Goal: Information Seeking & Learning: Learn about a topic

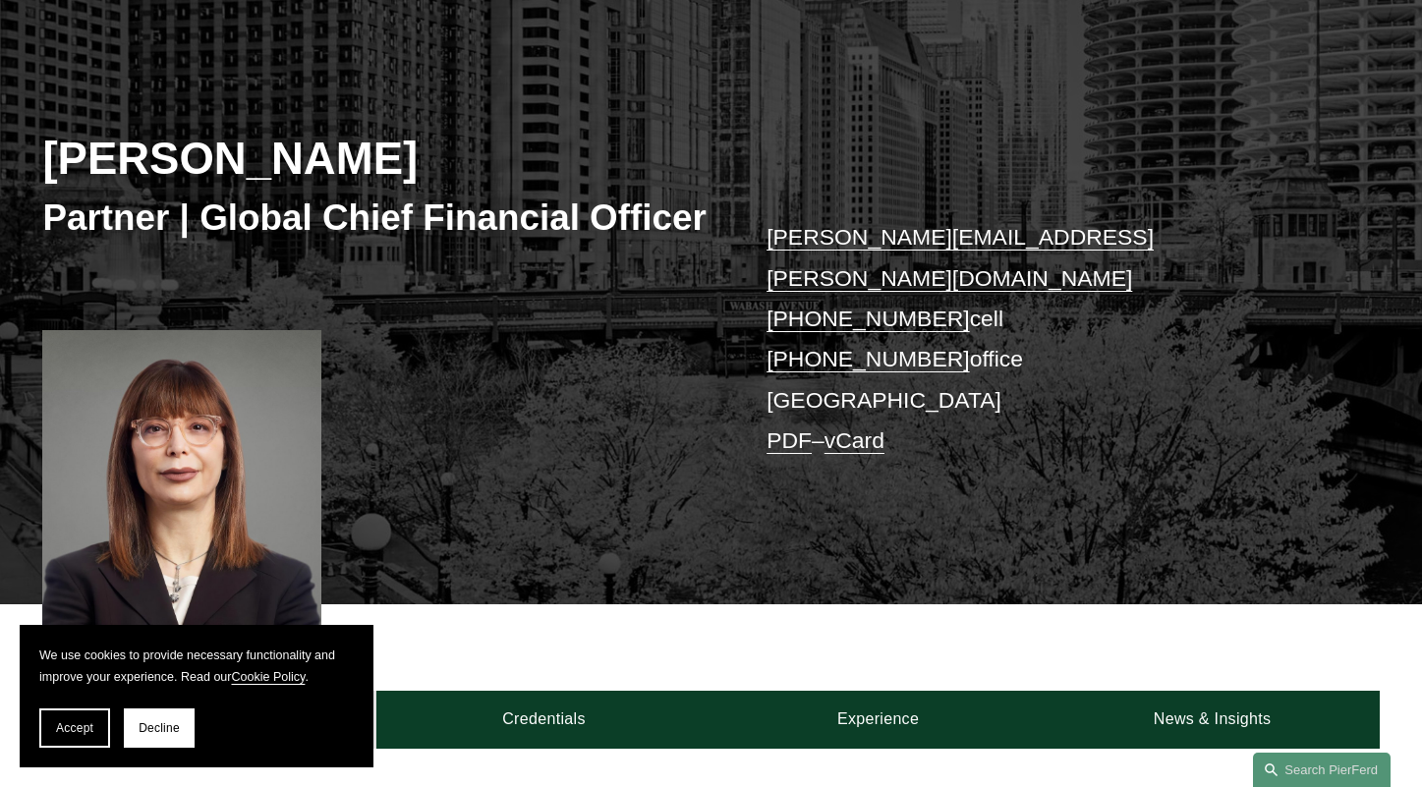
scroll to position [393, 0]
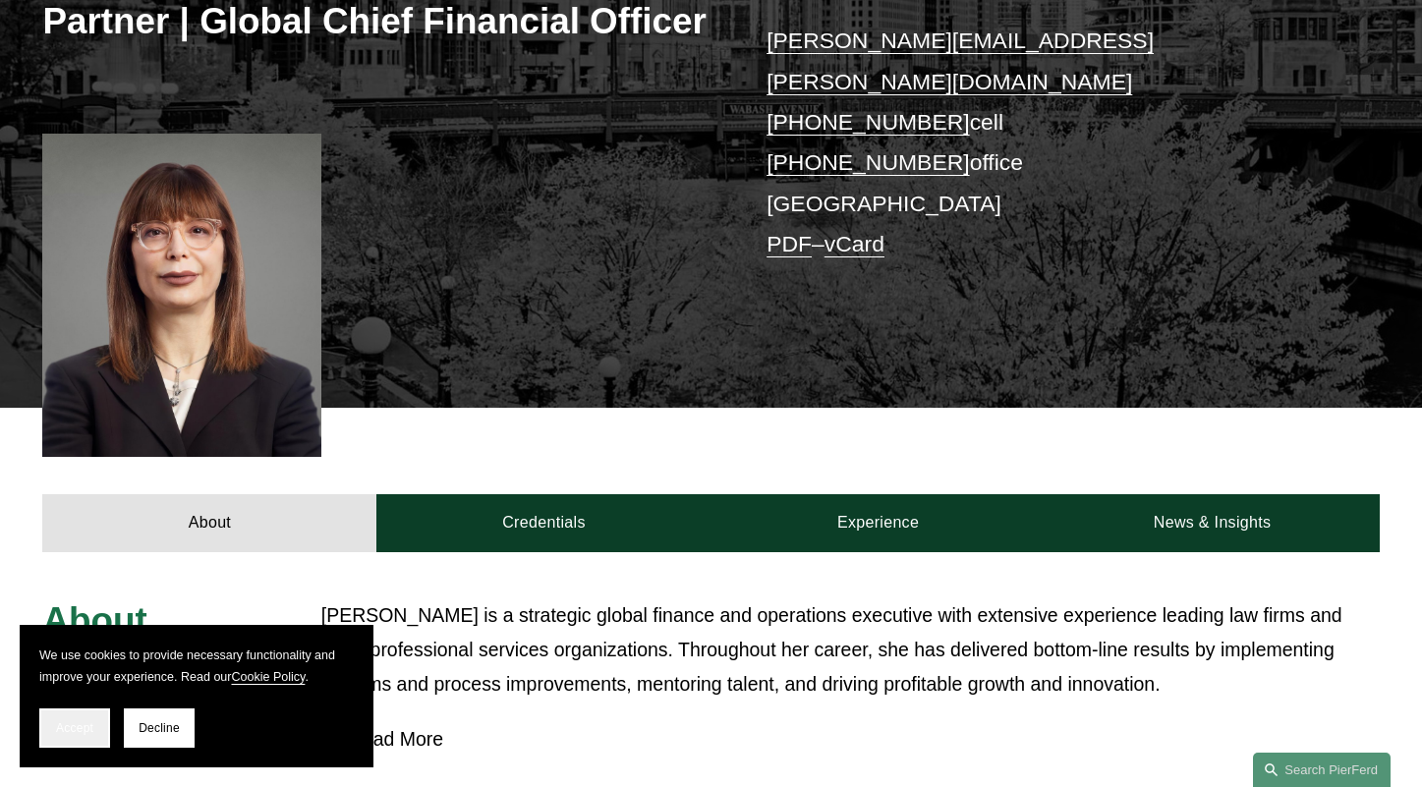
click at [76, 721] on span "Accept" at bounding box center [74, 728] width 37 height 14
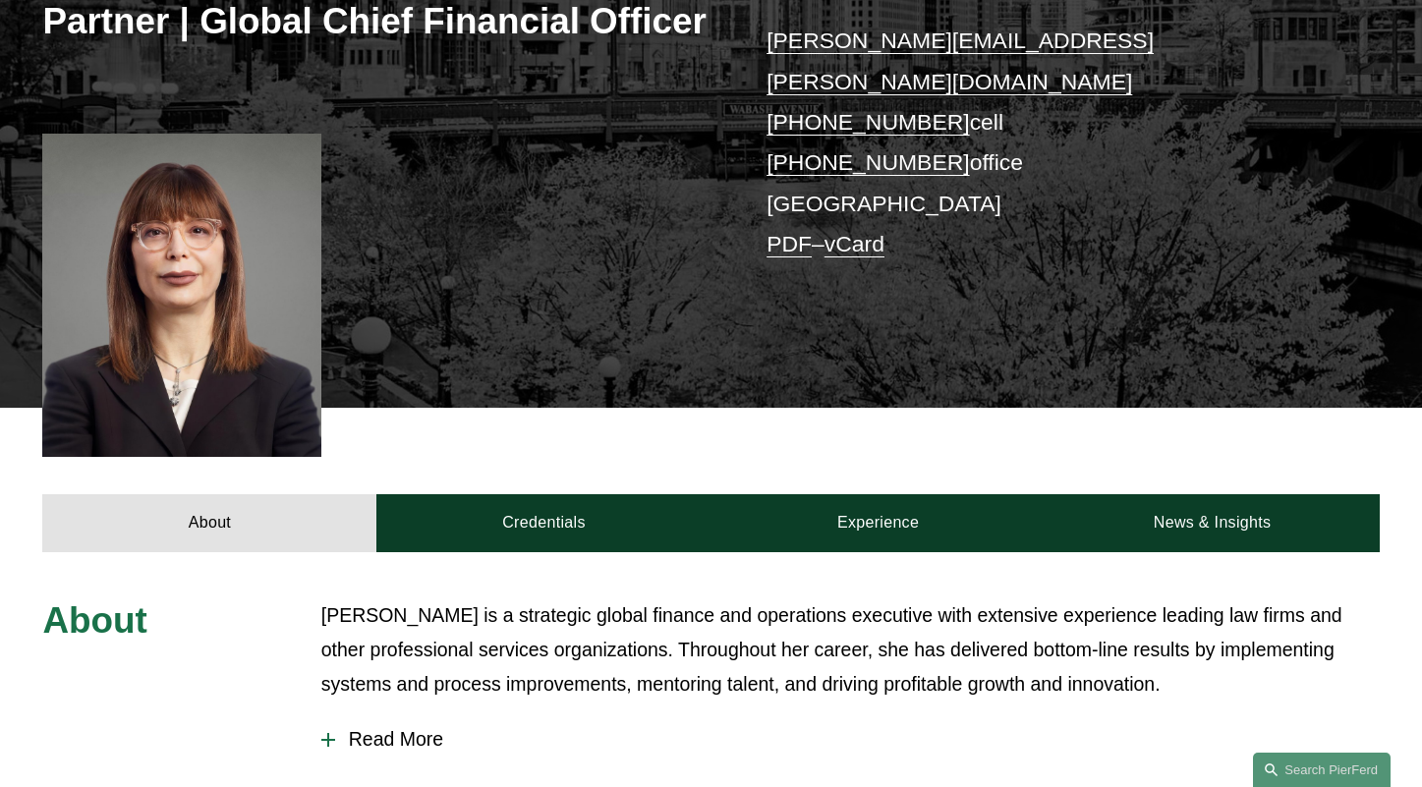
click at [376, 728] on span "Read More" at bounding box center [857, 739] width 1044 height 23
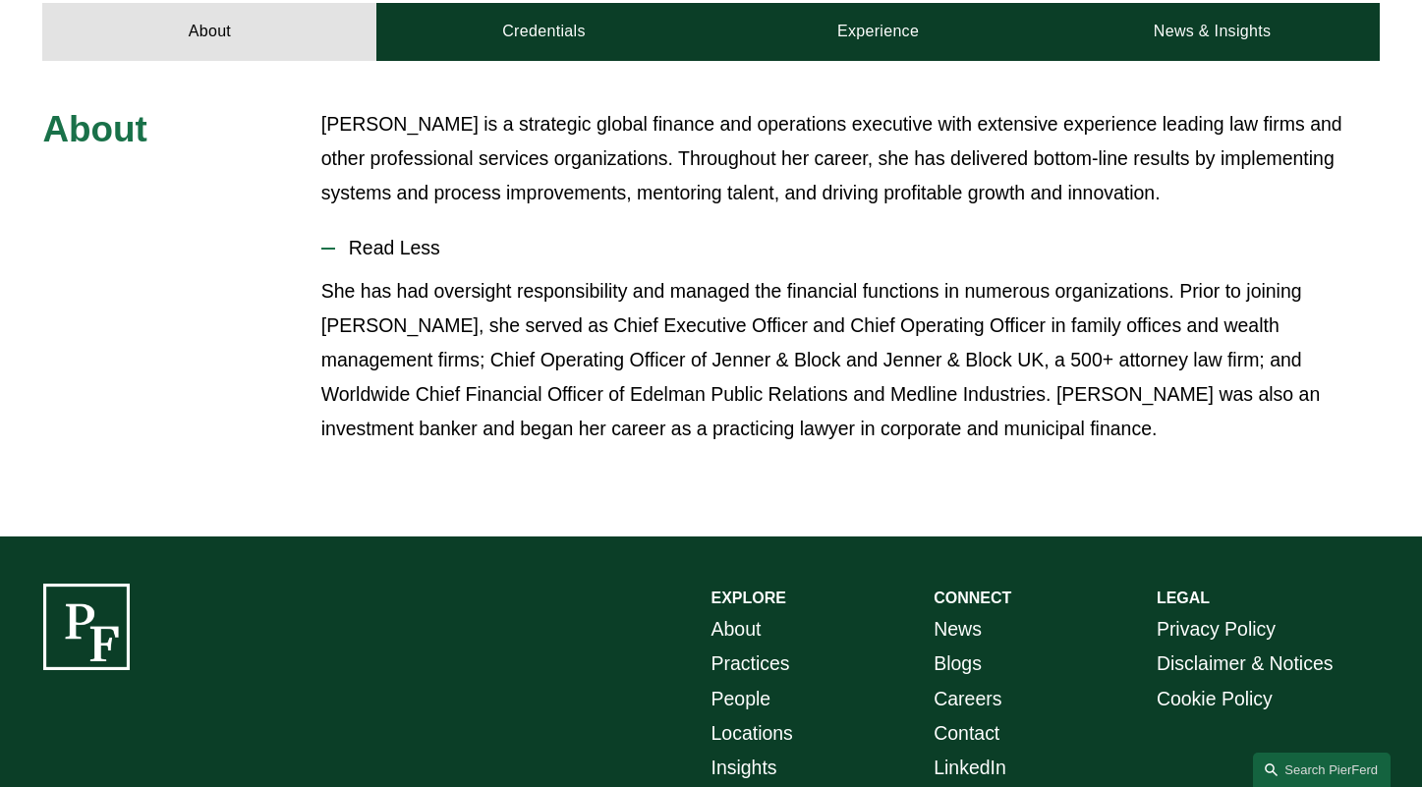
scroll to position [295, 0]
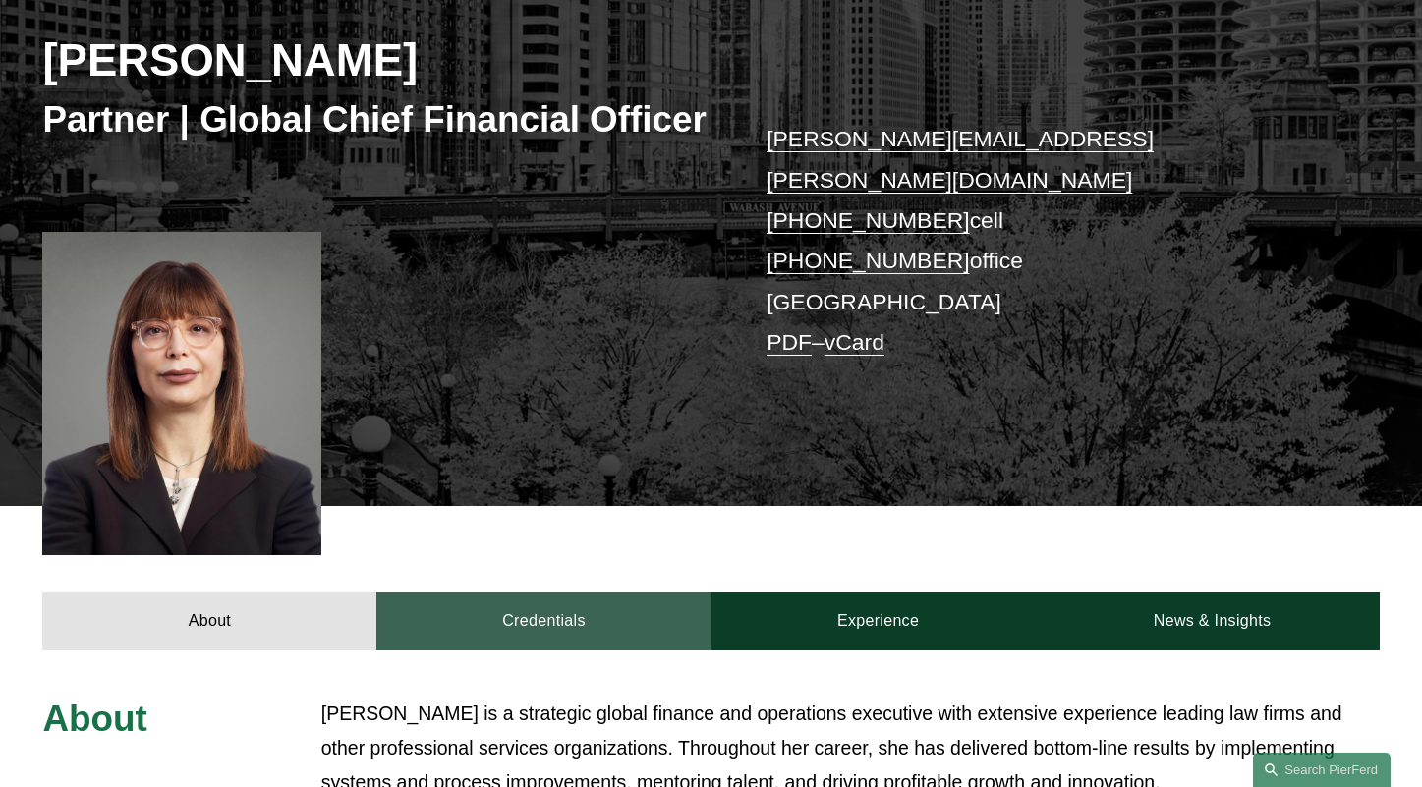
click at [544, 592] on link "Credentials" at bounding box center [543, 620] width 334 height 57
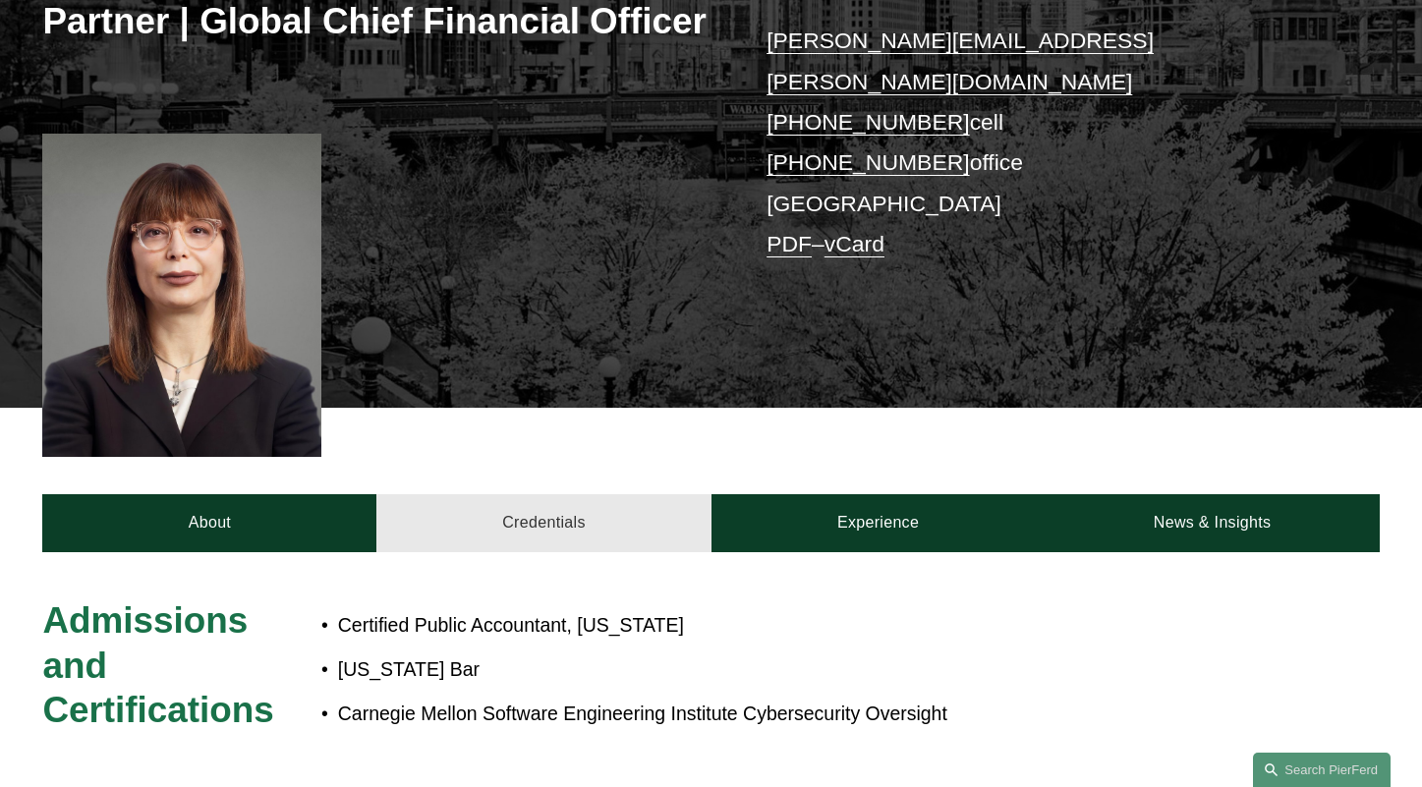
scroll to position [884, 0]
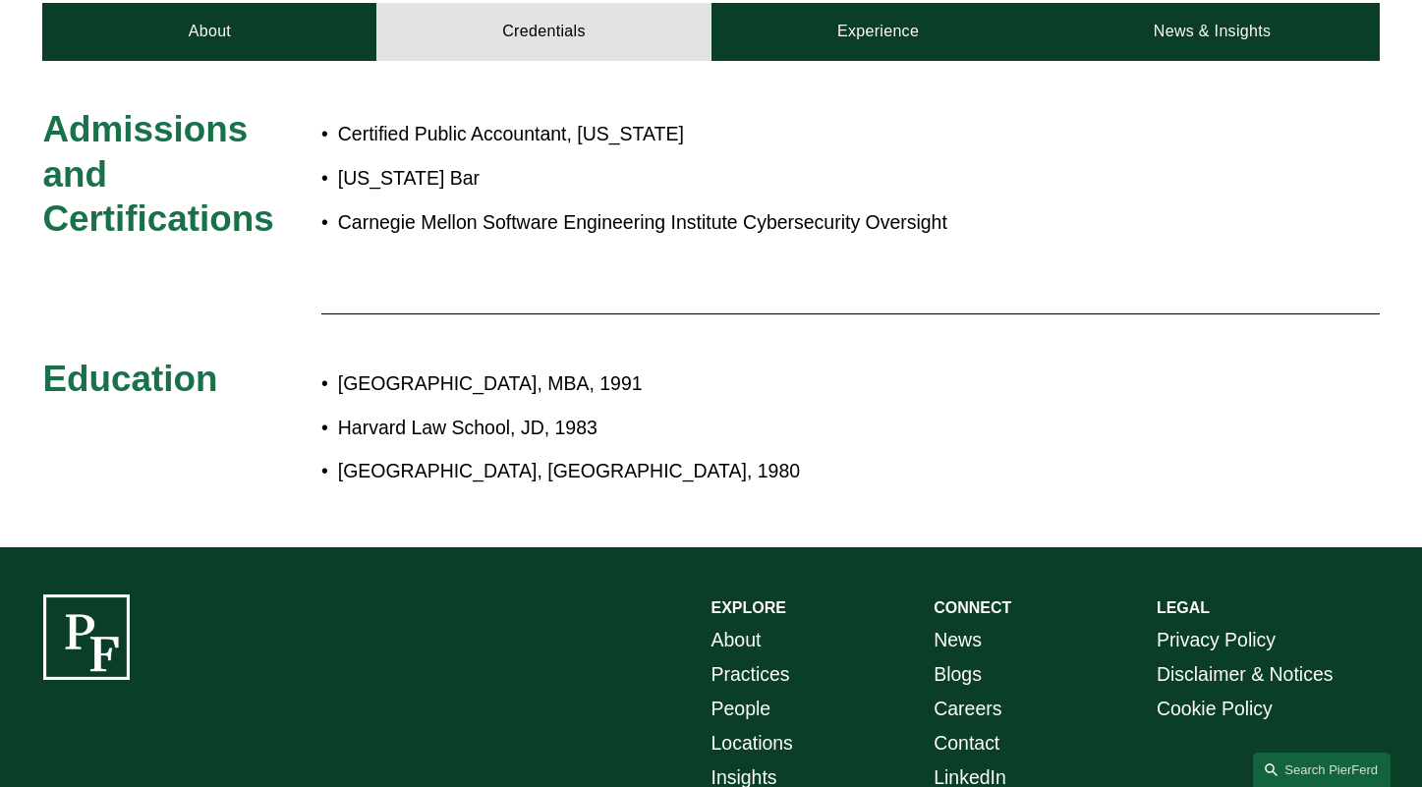
click at [417, 411] on p "Harvard Law School, JD, 1983" at bounding box center [775, 428] width 874 height 34
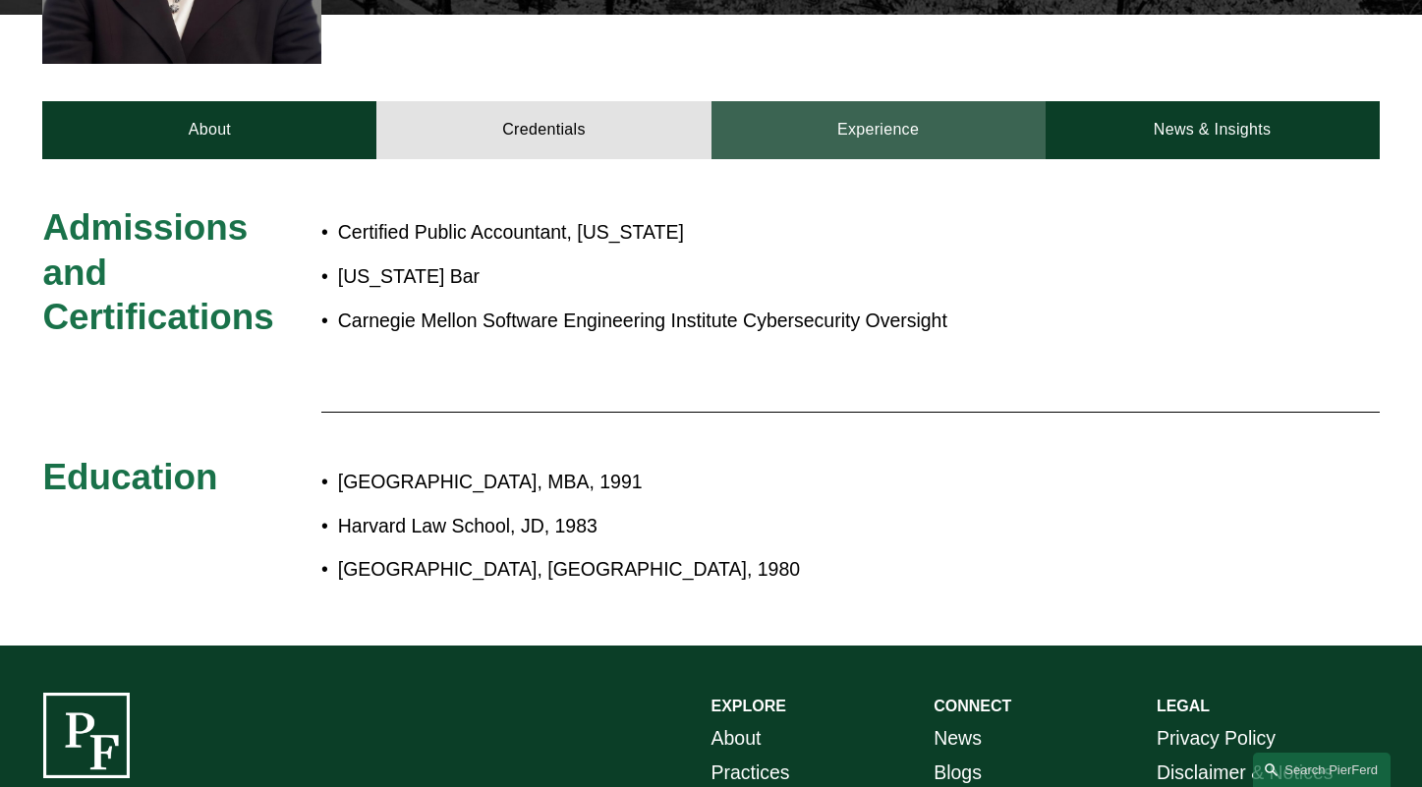
click at [909, 101] on link "Experience" at bounding box center [878, 129] width 334 height 57
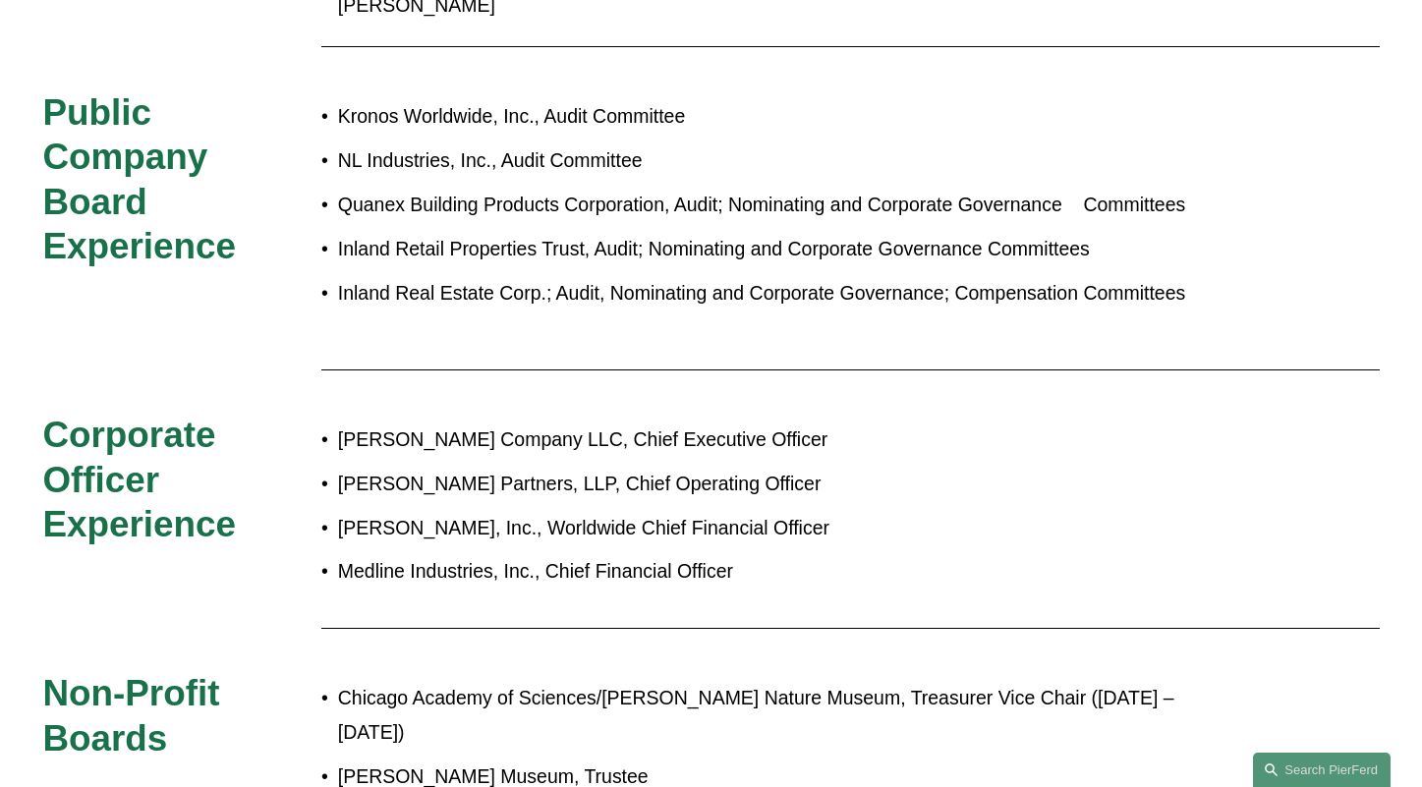
scroll to position [295, 0]
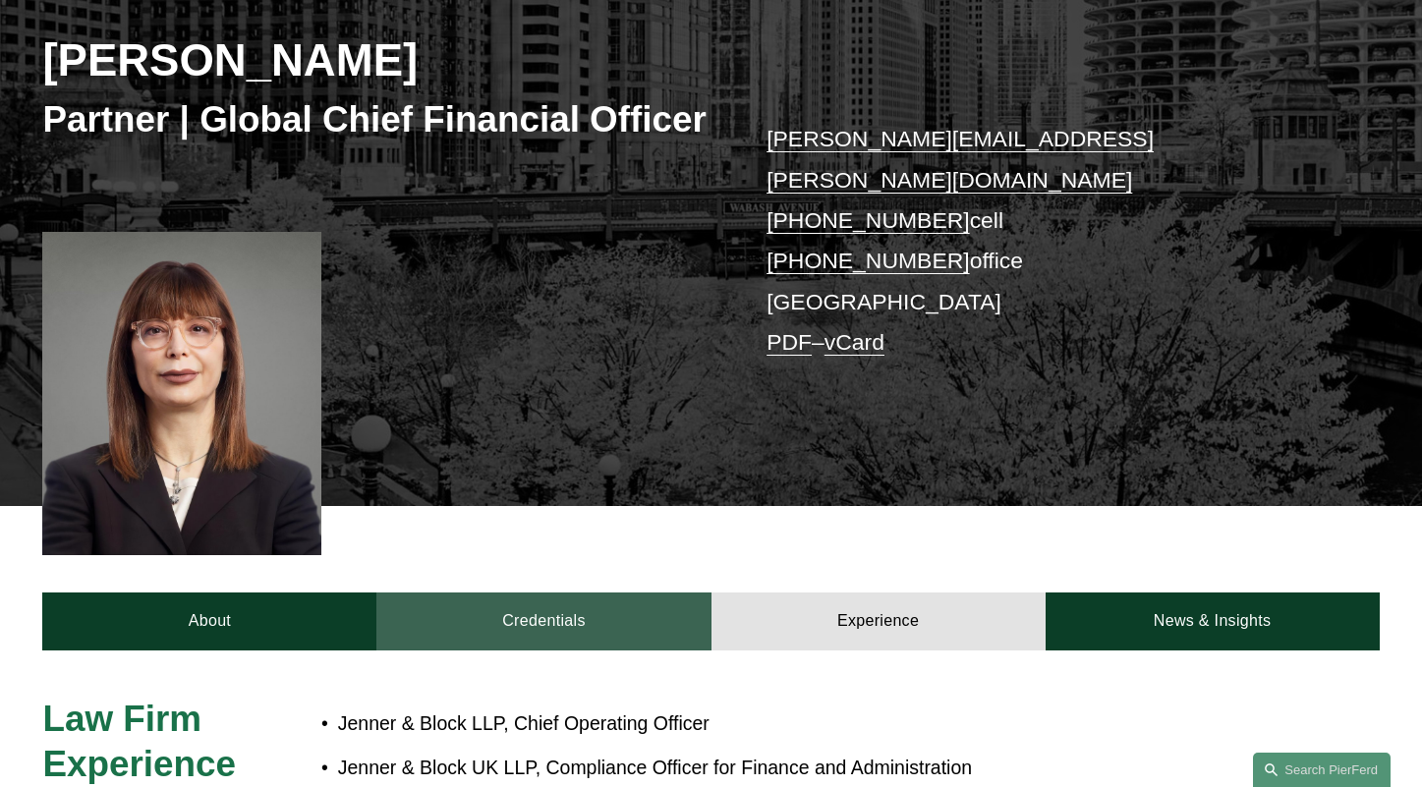
click at [498, 592] on link "Credentials" at bounding box center [543, 620] width 334 height 57
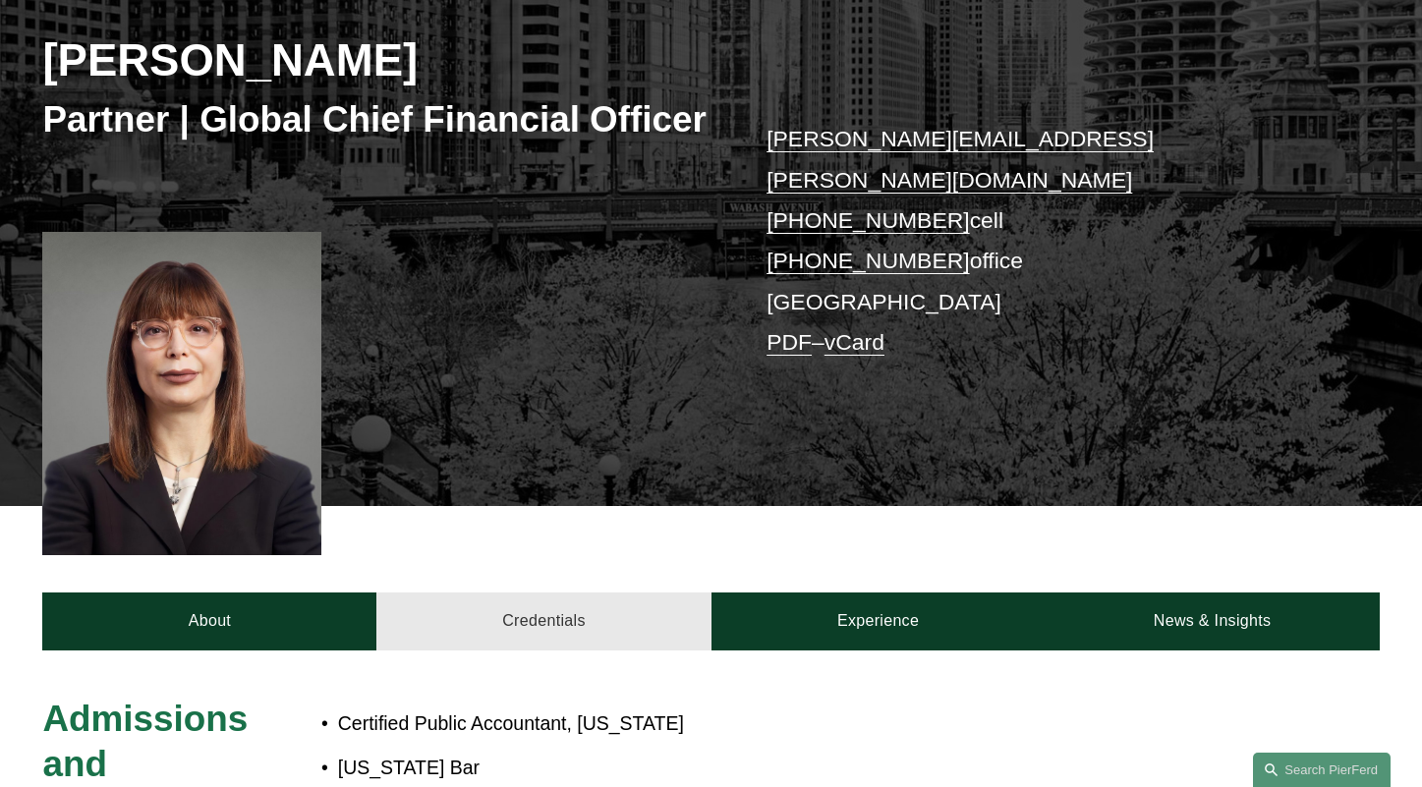
scroll to position [786, 0]
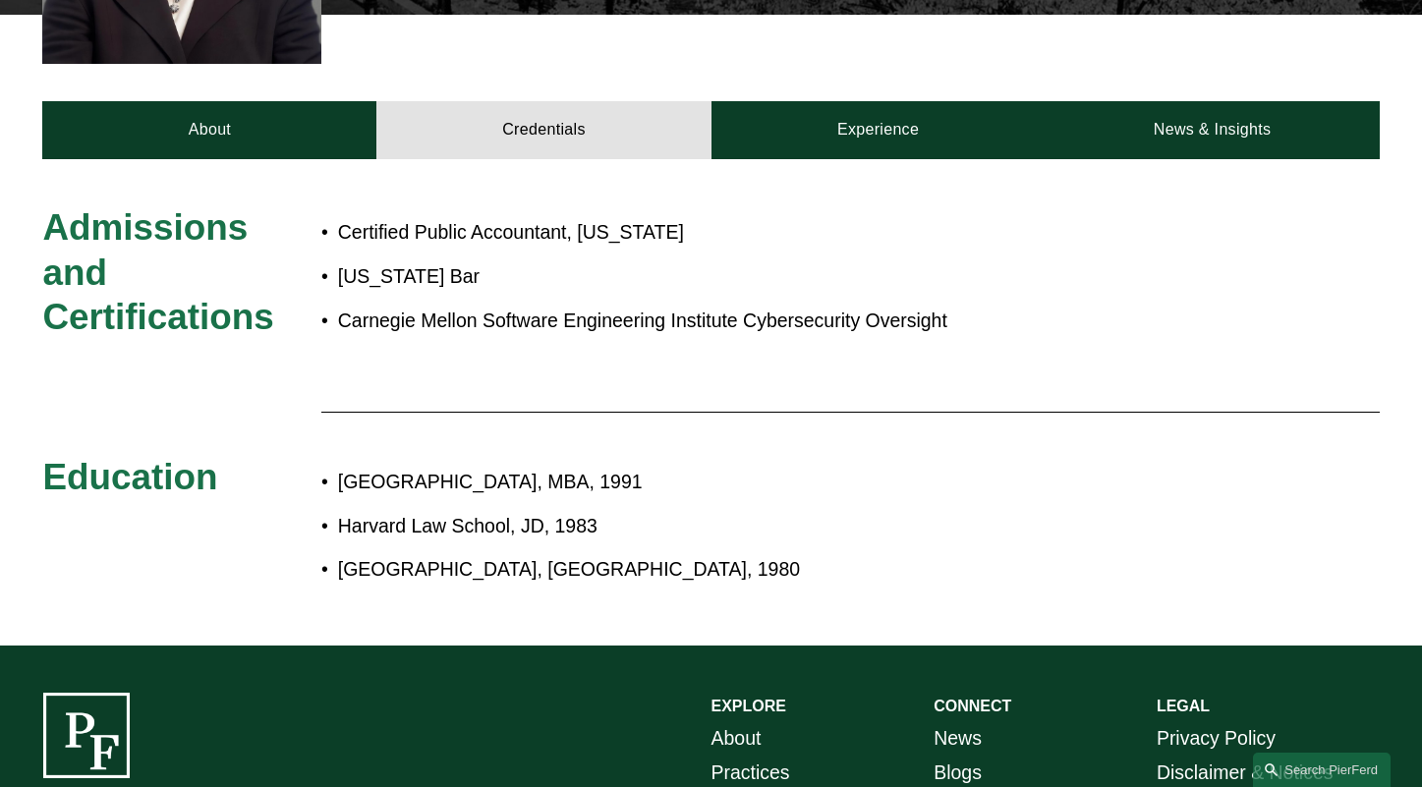
click at [446, 552] on p "Brown University, AB, 1980" at bounding box center [775, 569] width 874 height 34
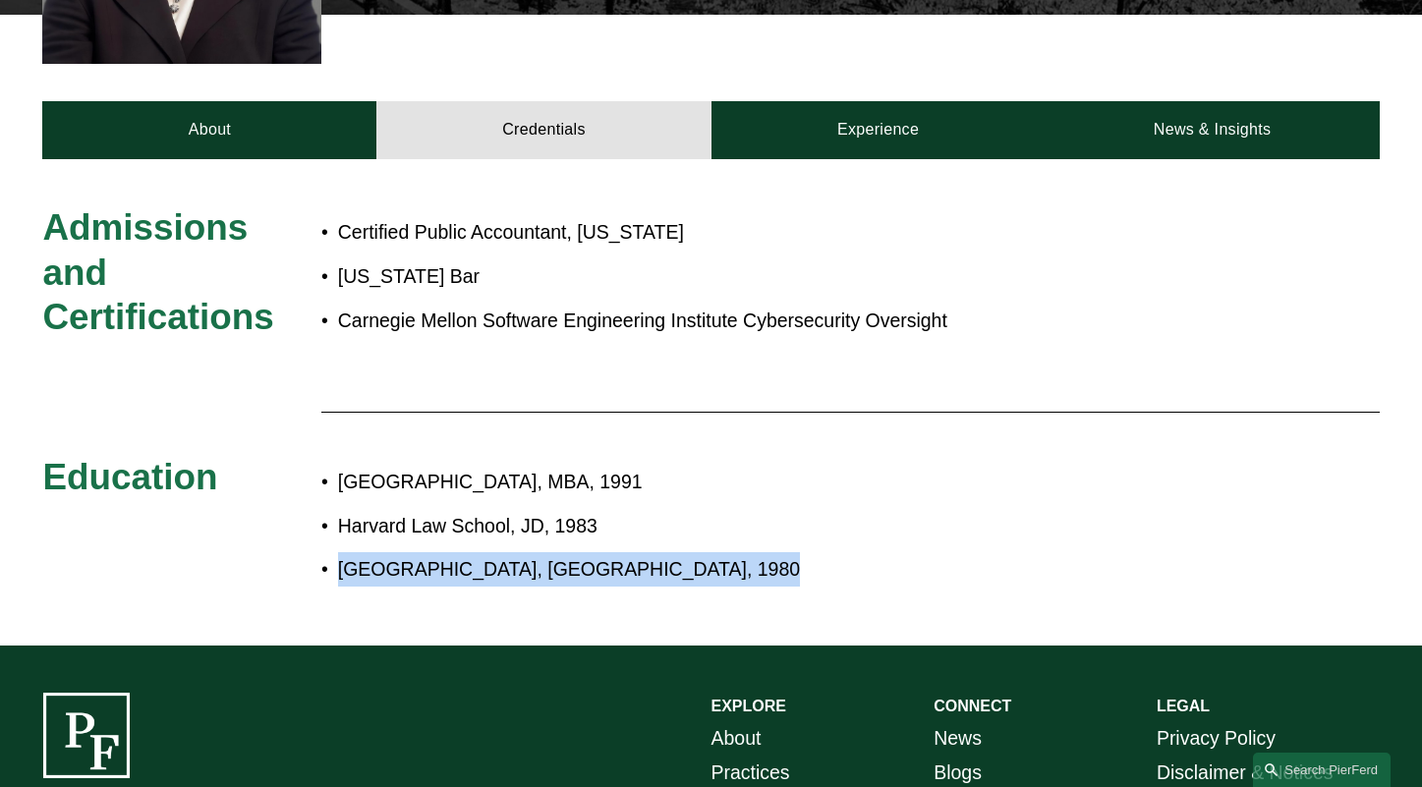
click at [446, 552] on p "Brown University, AB, 1980" at bounding box center [775, 569] width 874 height 34
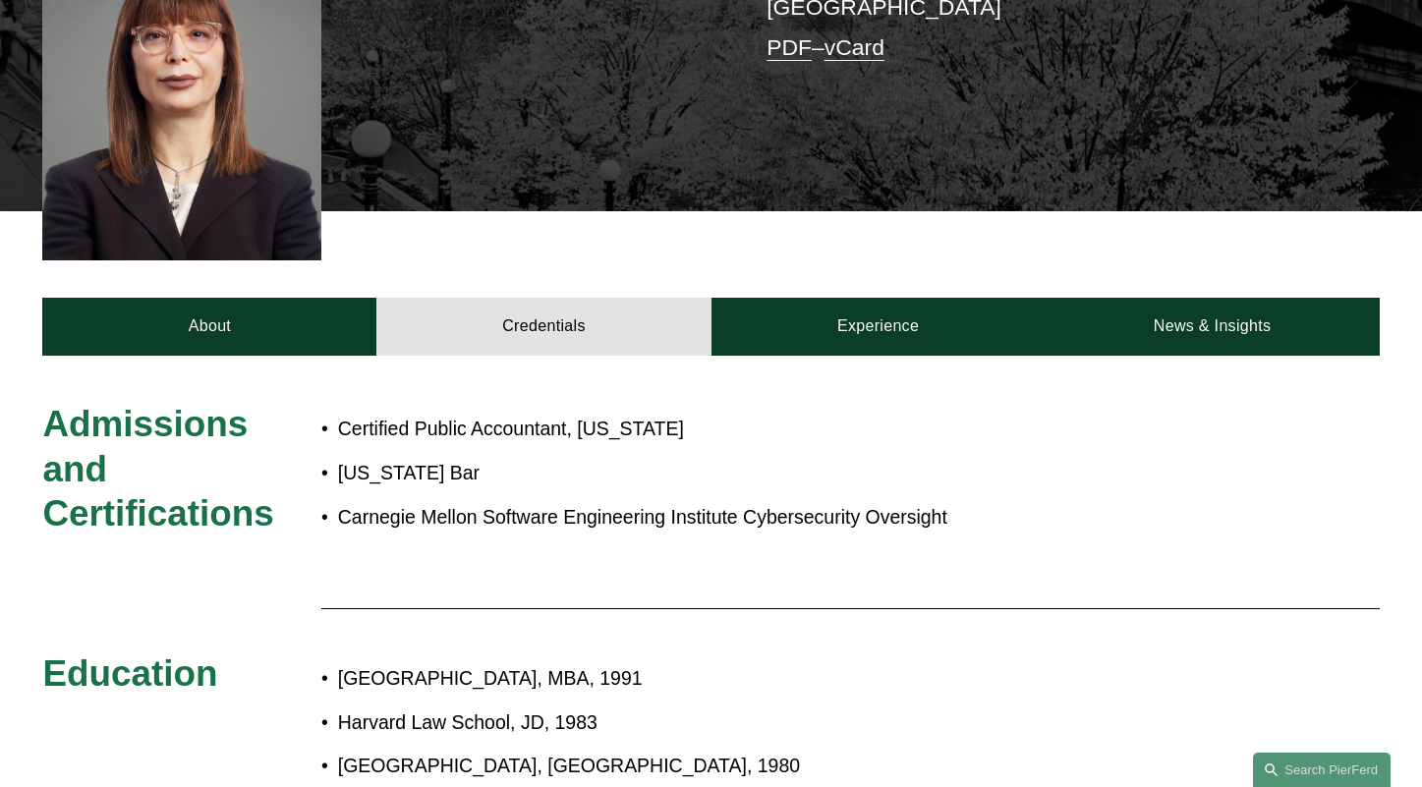
scroll to position [393, 0]
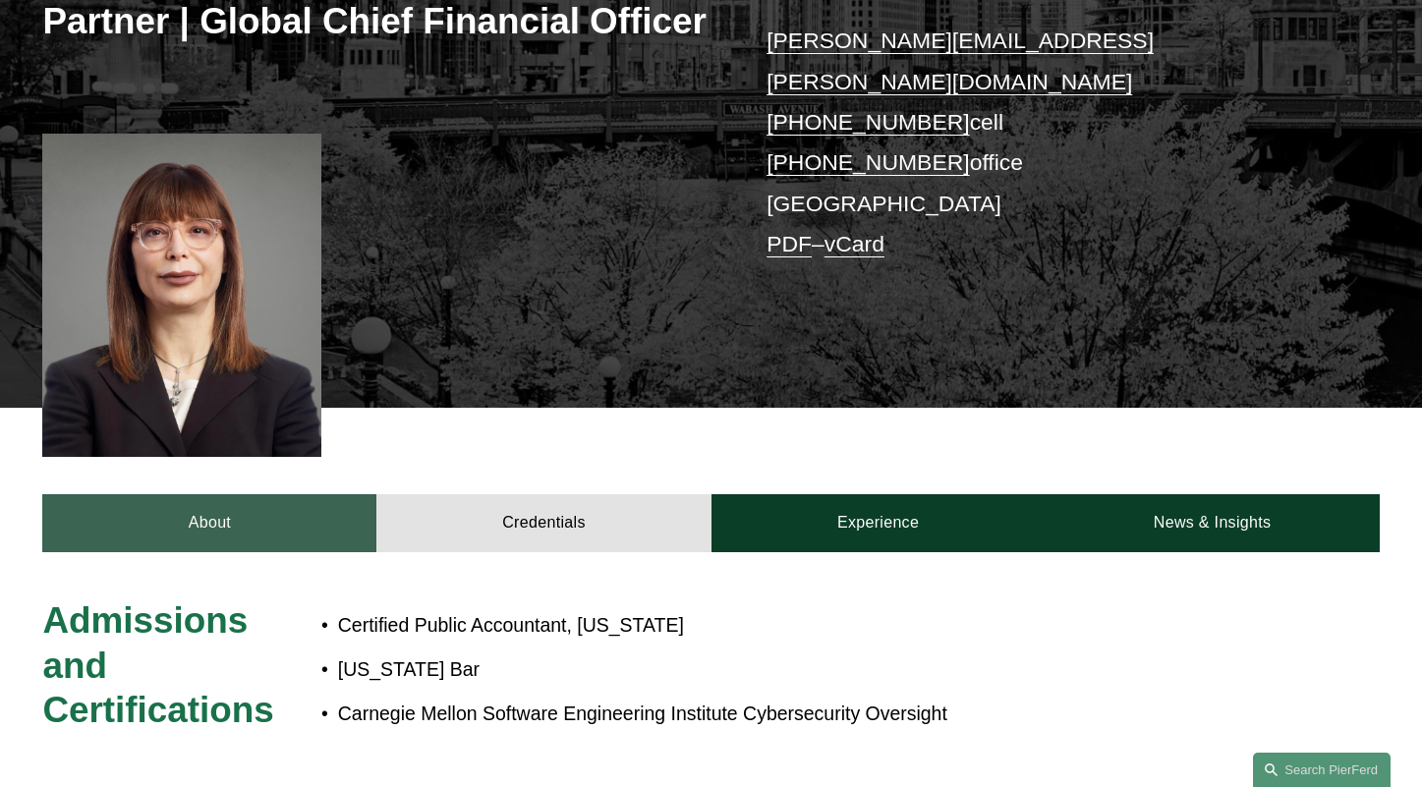
click at [234, 500] on link "About" at bounding box center [209, 522] width 334 height 57
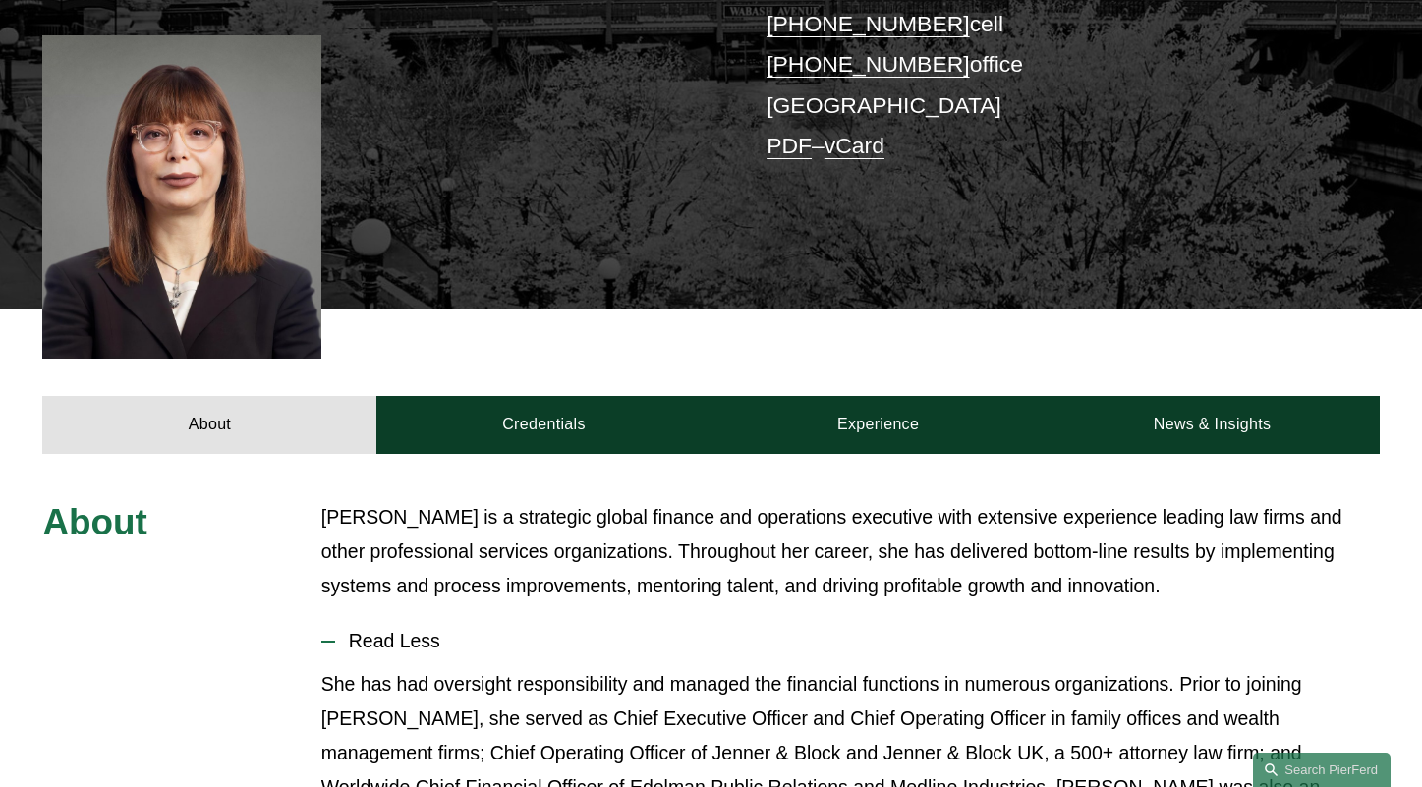
scroll to position [786, 0]
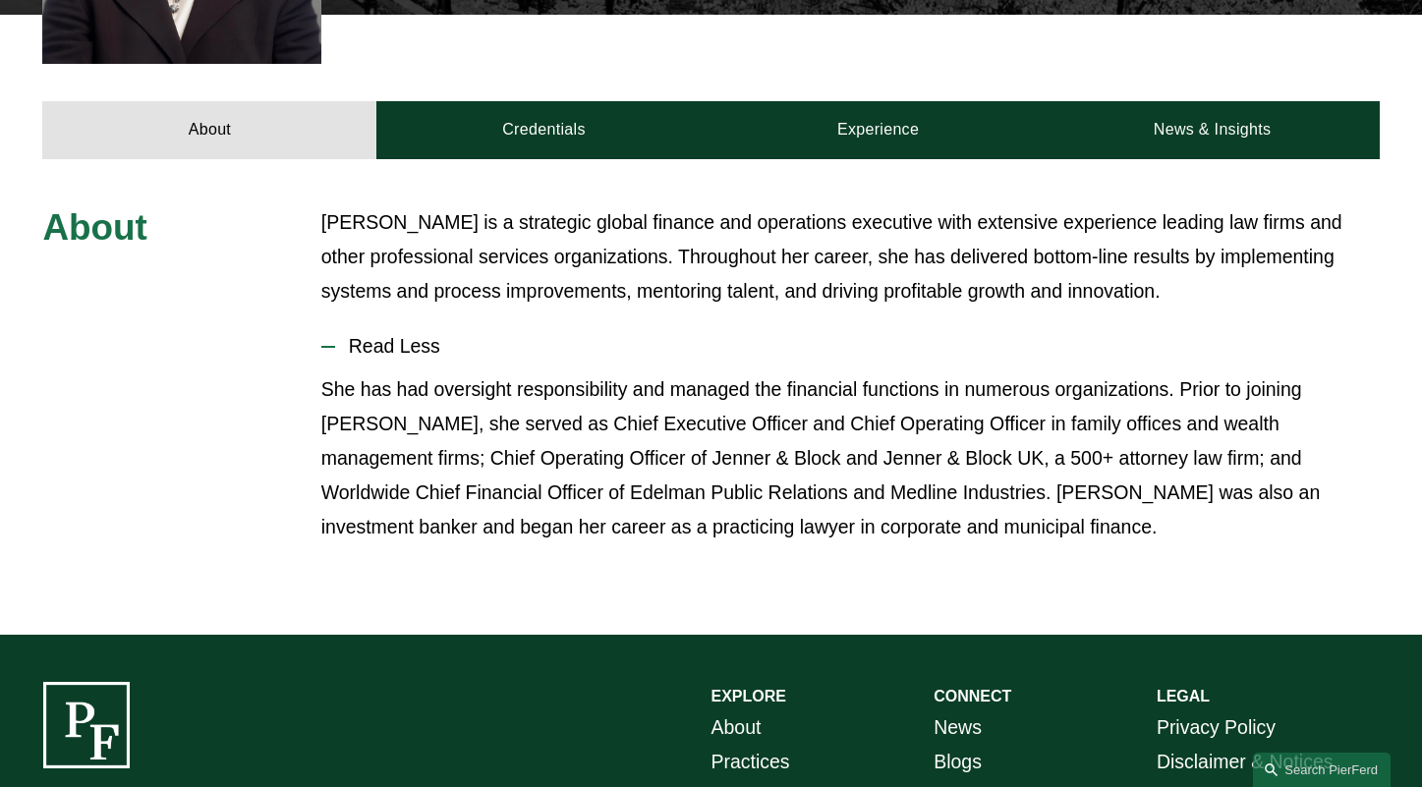
click at [426, 424] on p "She has had oversight responsibility and managed the financial functions in num…" at bounding box center [850, 458] width 1058 height 172
click at [425, 424] on p "She has had oversight responsibility and managed the financial functions in num…" at bounding box center [850, 458] width 1058 height 172
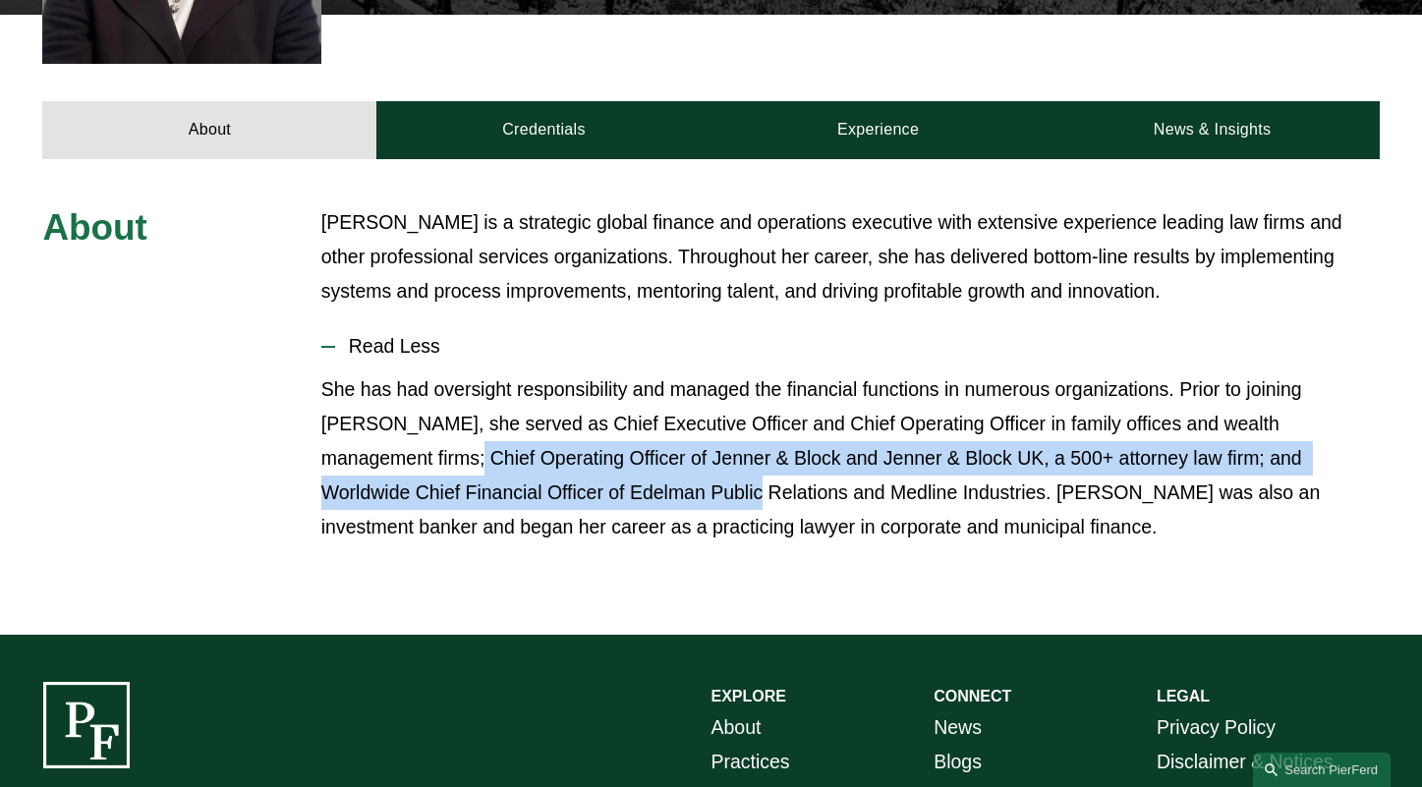
drag, startPoint x: 425, startPoint y: 424, endPoint x: 701, endPoint y: 475, distance: 280.6
click at [701, 475] on p "She has had oversight responsibility and managed the financial functions in num…" at bounding box center [850, 458] width 1058 height 172
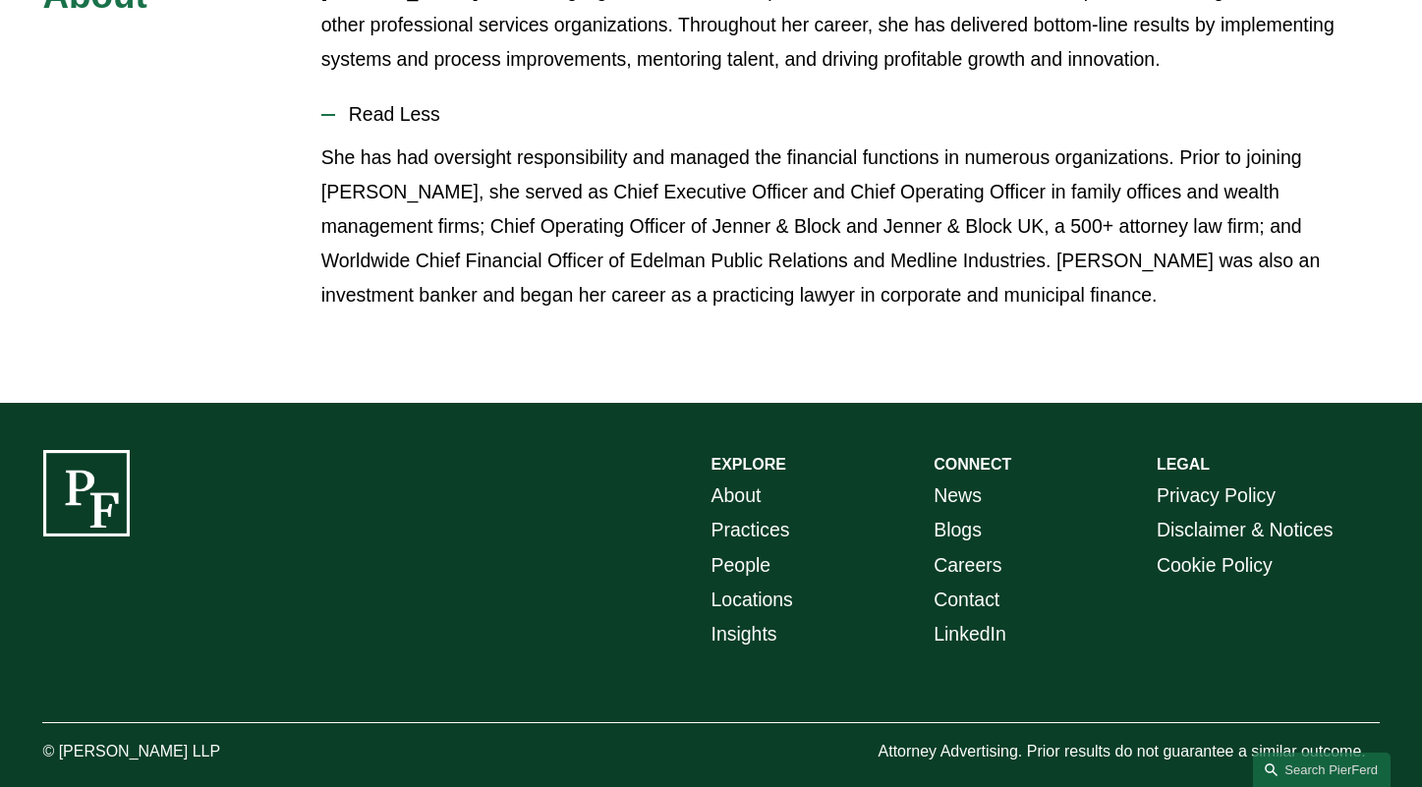
scroll to position [428, 0]
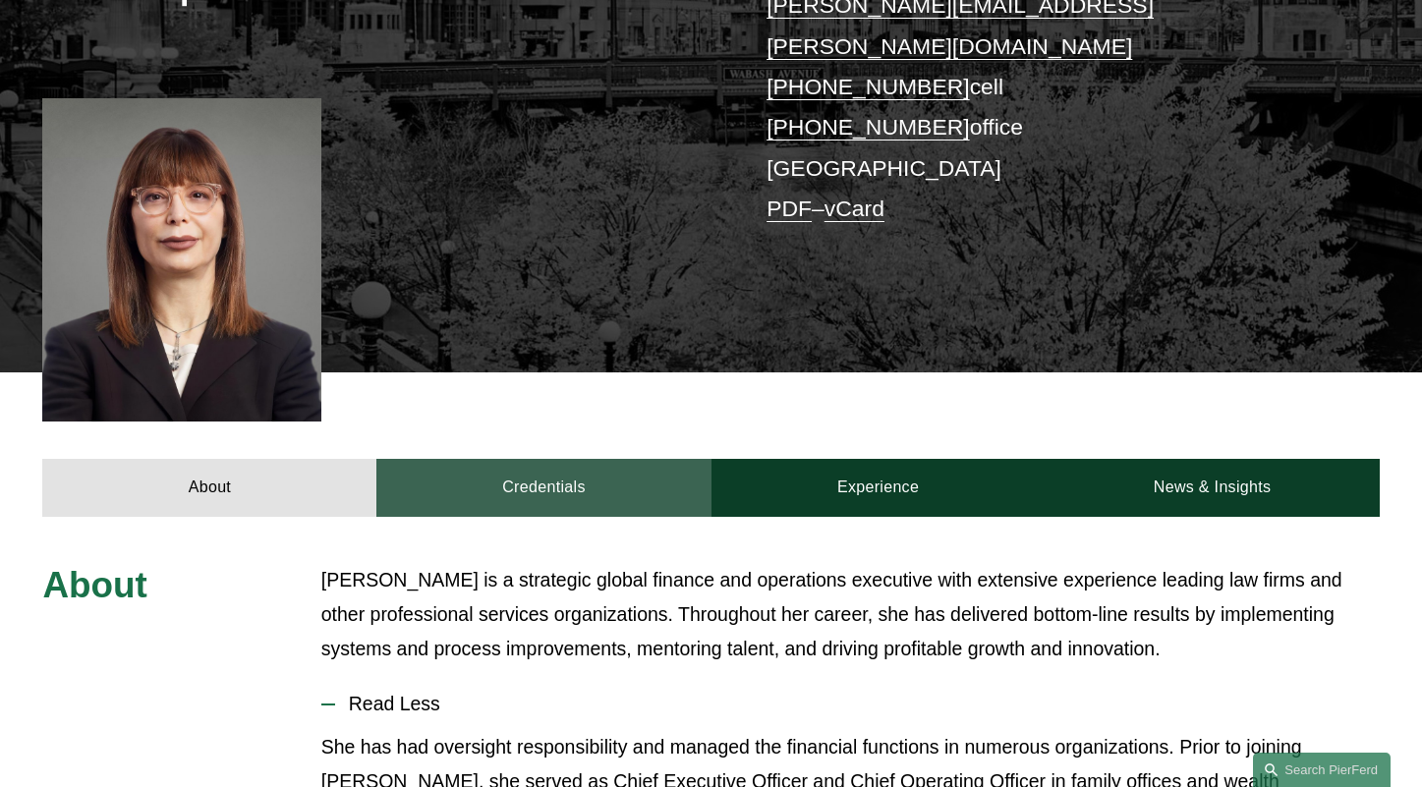
click at [570, 459] on link "Credentials" at bounding box center [543, 487] width 334 height 57
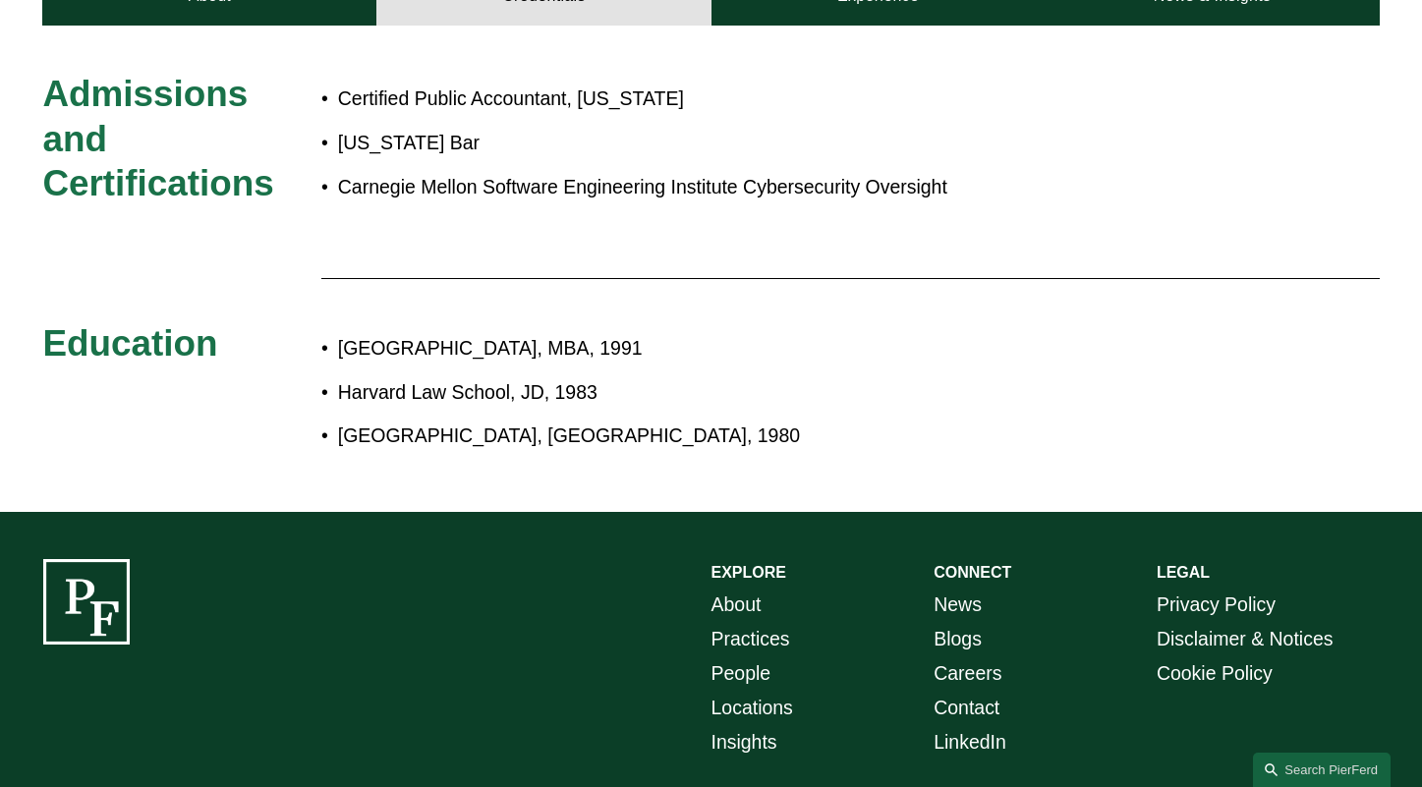
scroll to position [35, 0]
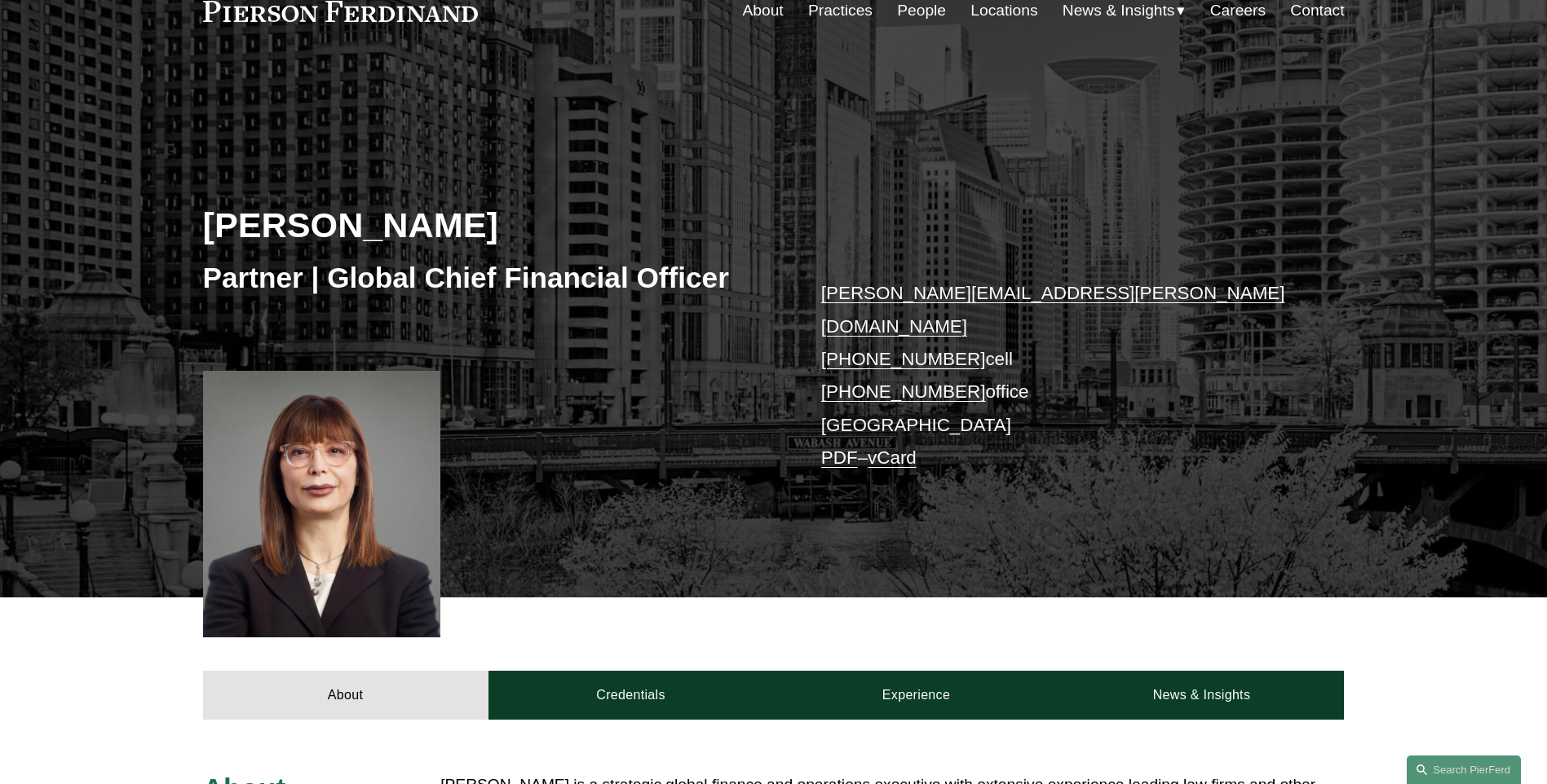
scroll to position [326, 0]
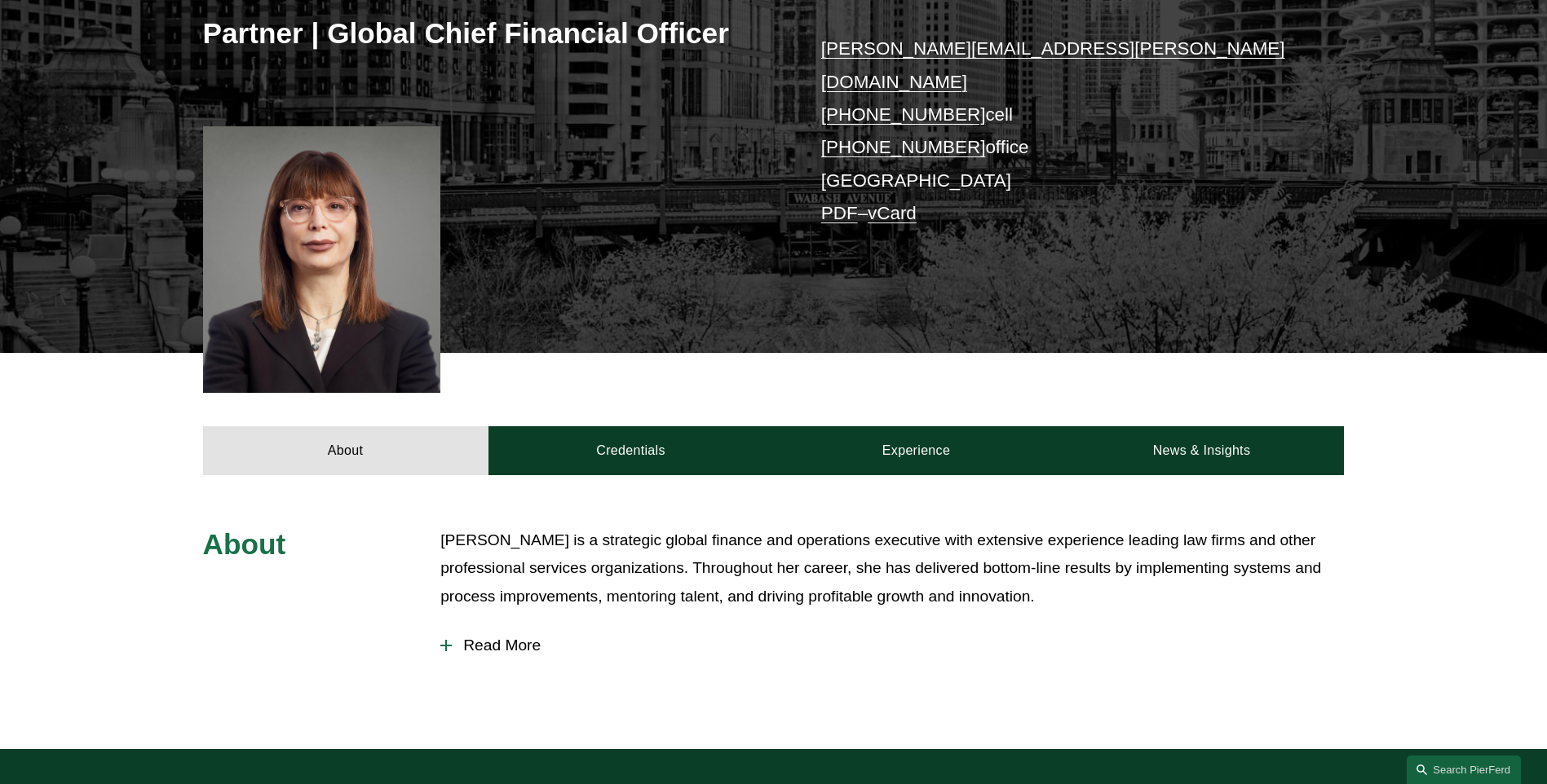
click at [484, 631] on button "Read More" at bounding box center [892, 645] width 904 height 42
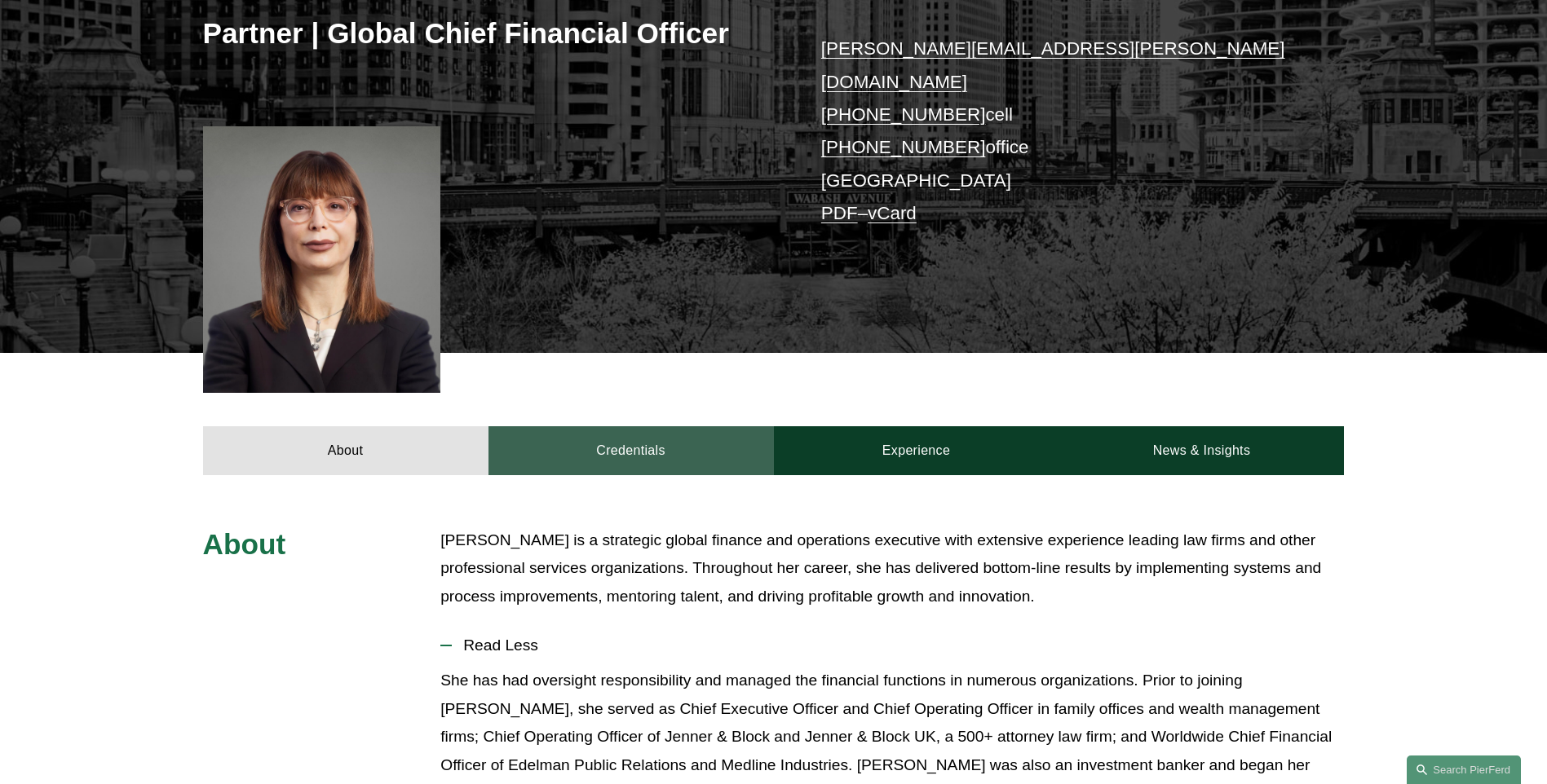
click at [638, 426] on link "Credentials" at bounding box center [631, 450] width 285 height 49
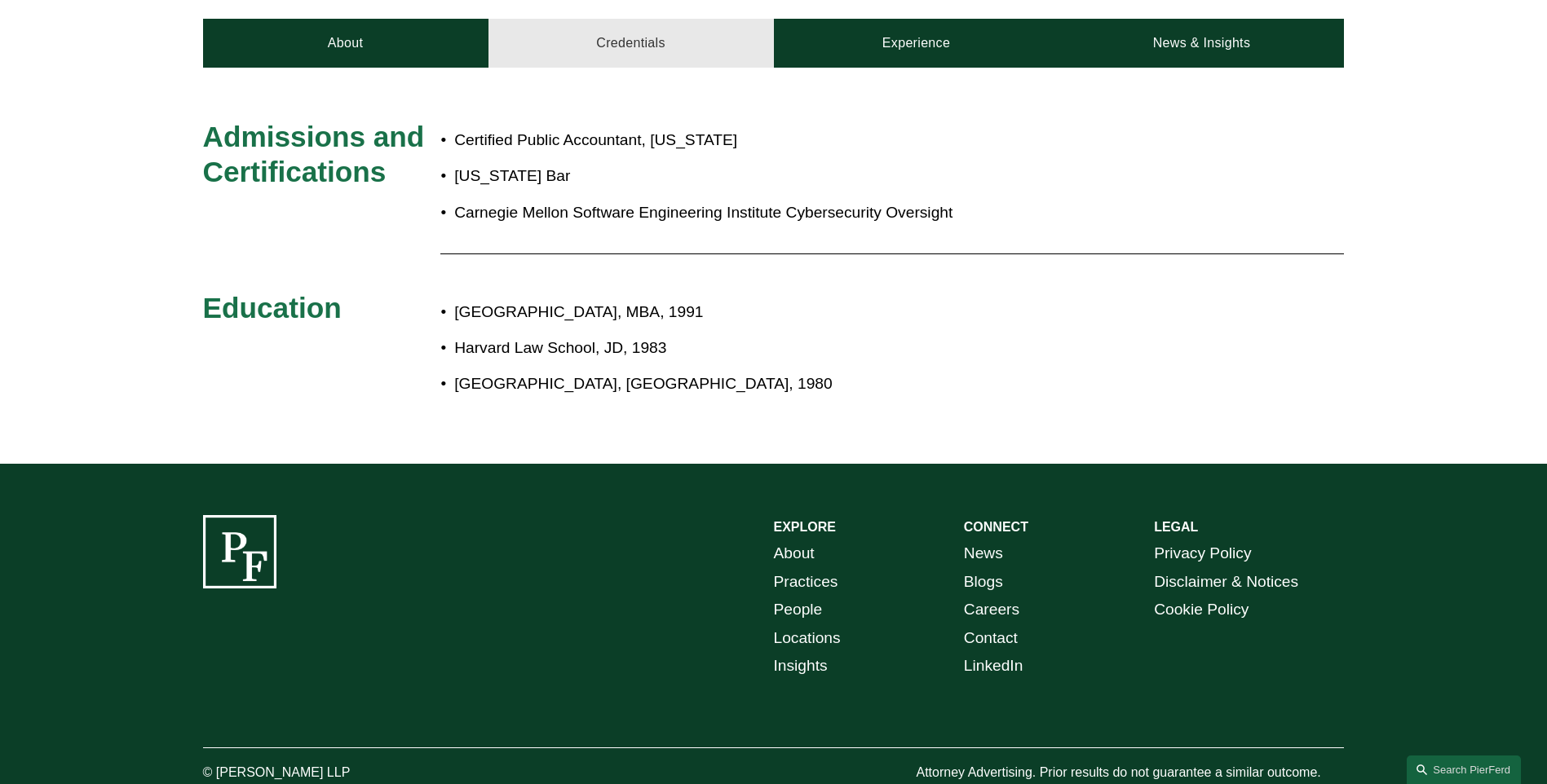
scroll to position [407, 0]
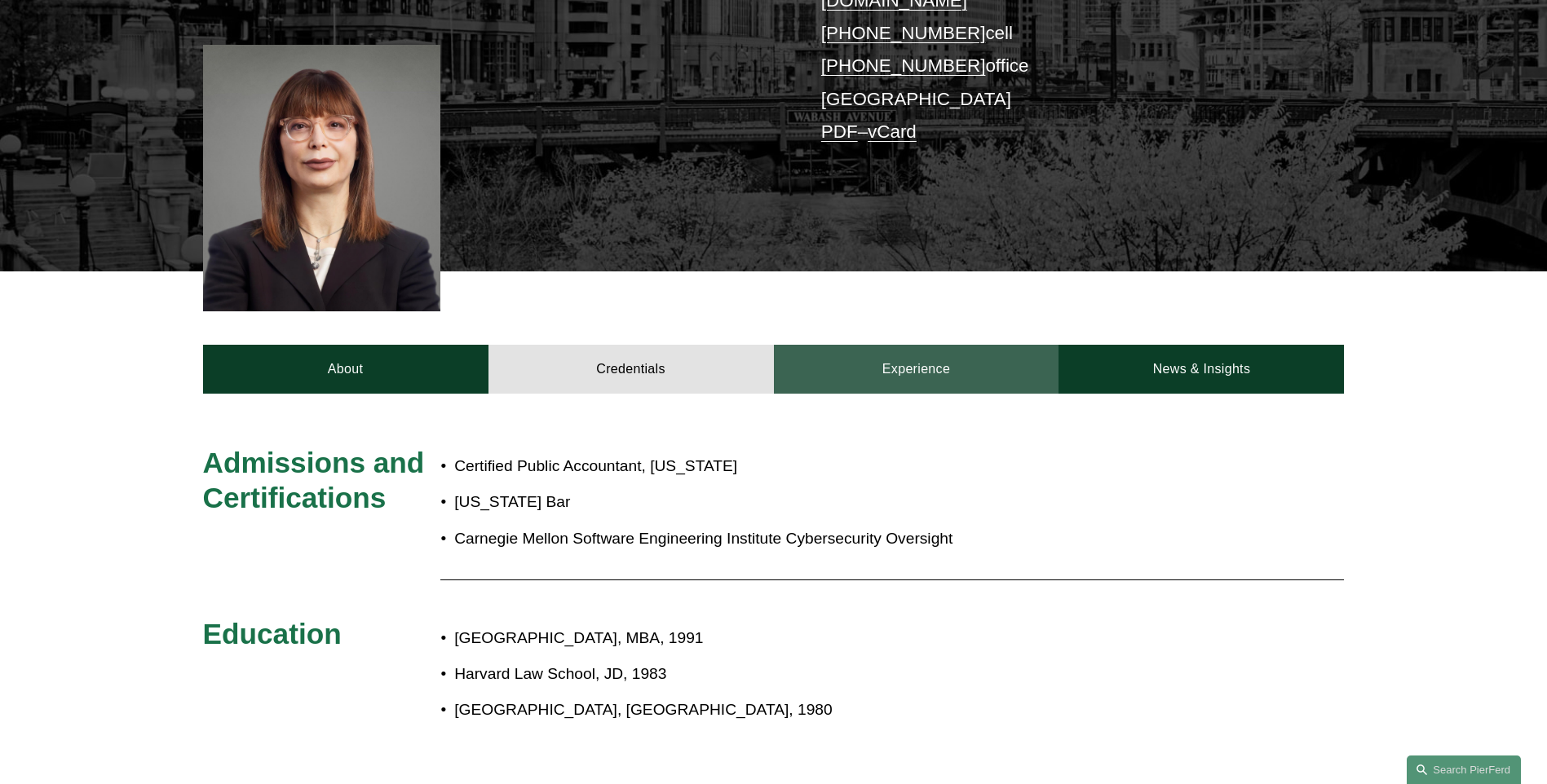
click at [914, 354] on link "Experience" at bounding box center [916, 369] width 285 height 49
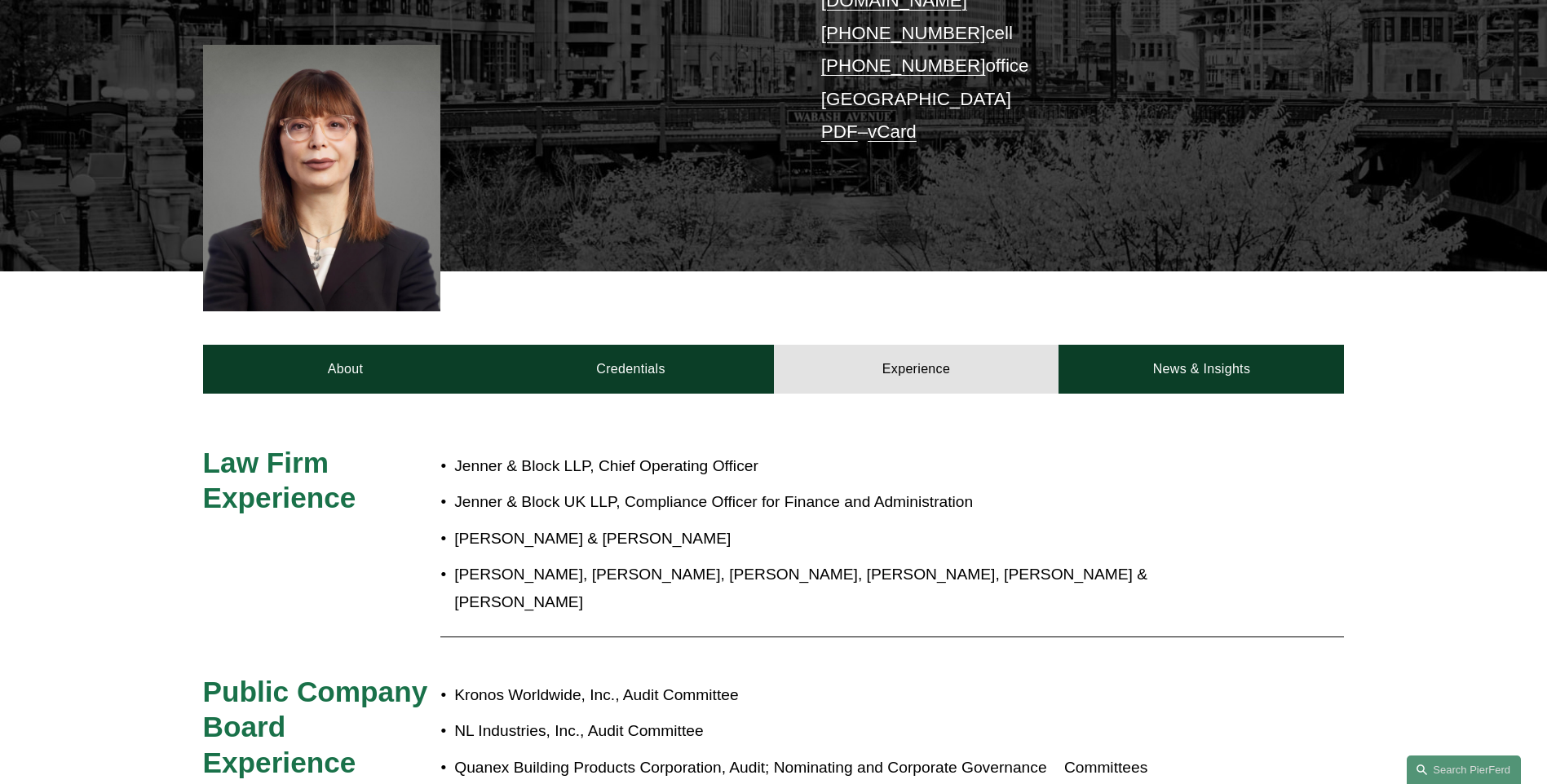
click at [579, 525] on p "Hopkins & Sutter" at bounding box center [827, 539] width 747 height 28
drag, startPoint x: 626, startPoint y: 477, endPoint x: 821, endPoint y: 481, distance: 195.0
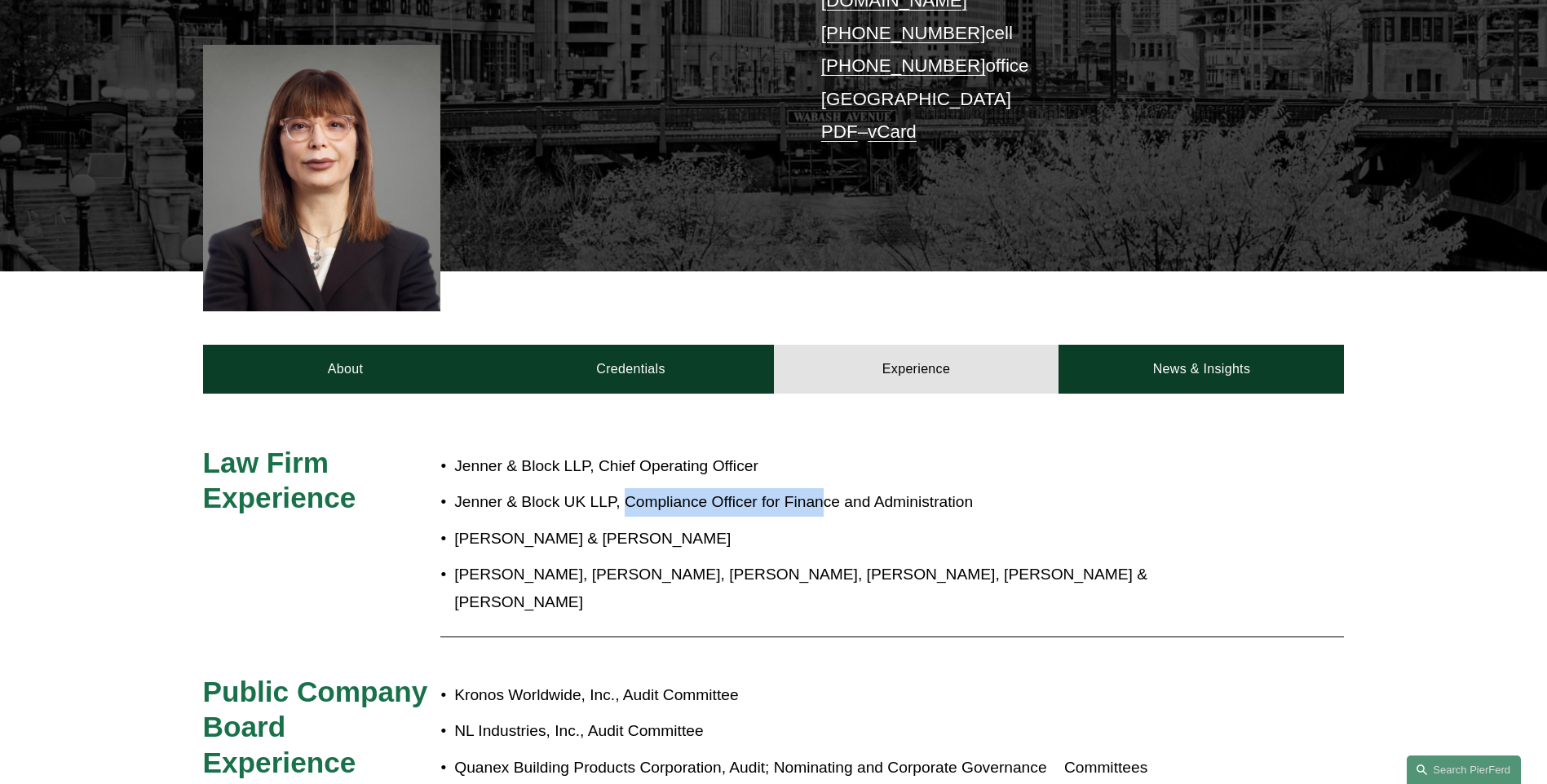
click at [821, 488] on p "Jenner & Block UK LLP, Compliance Officer for Finance and Administration" at bounding box center [827, 502] width 747 height 28
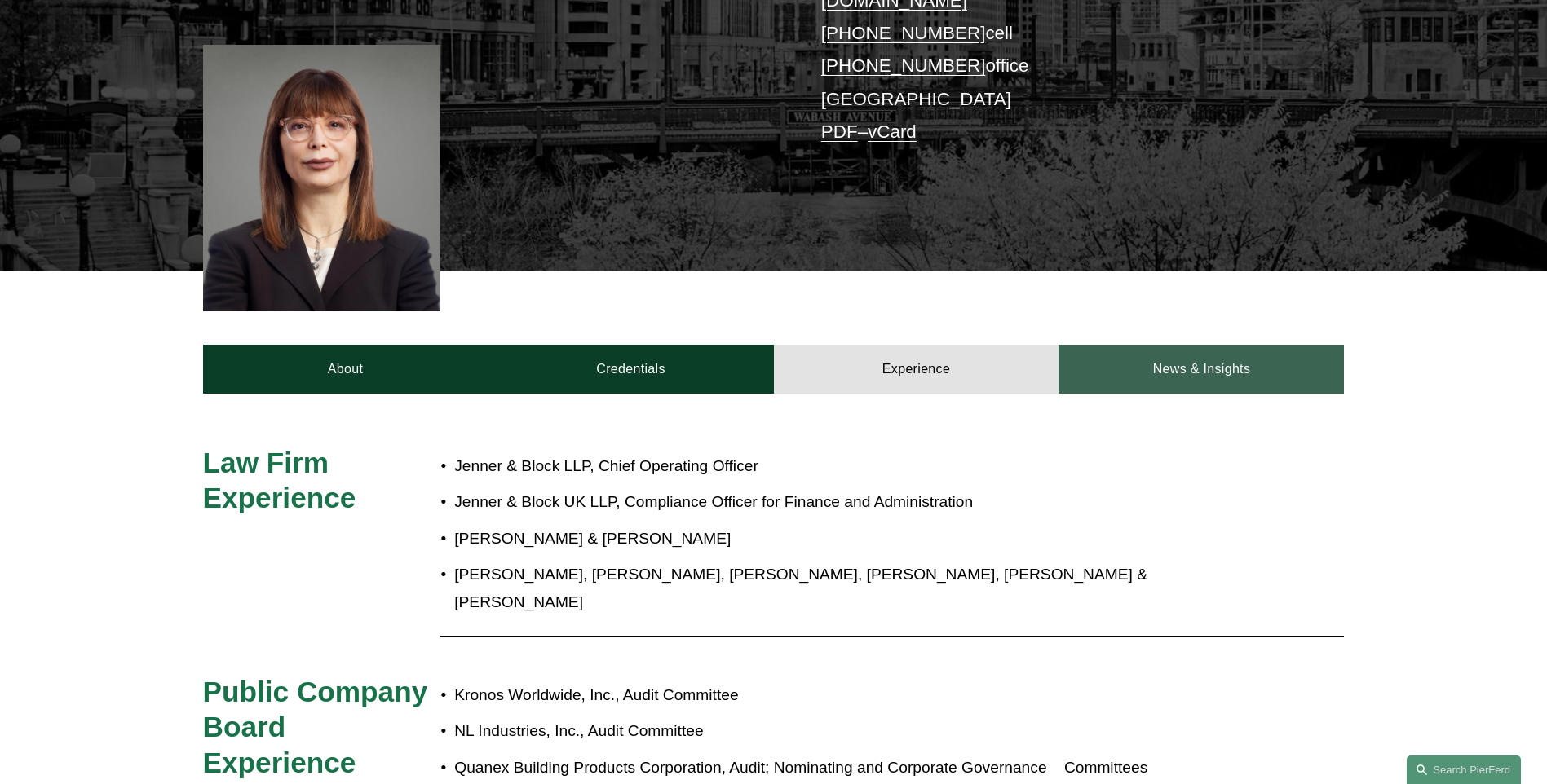
click at [1203, 345] on link "News & Insights" at bounding box center [1201, 369] width 285 height 49
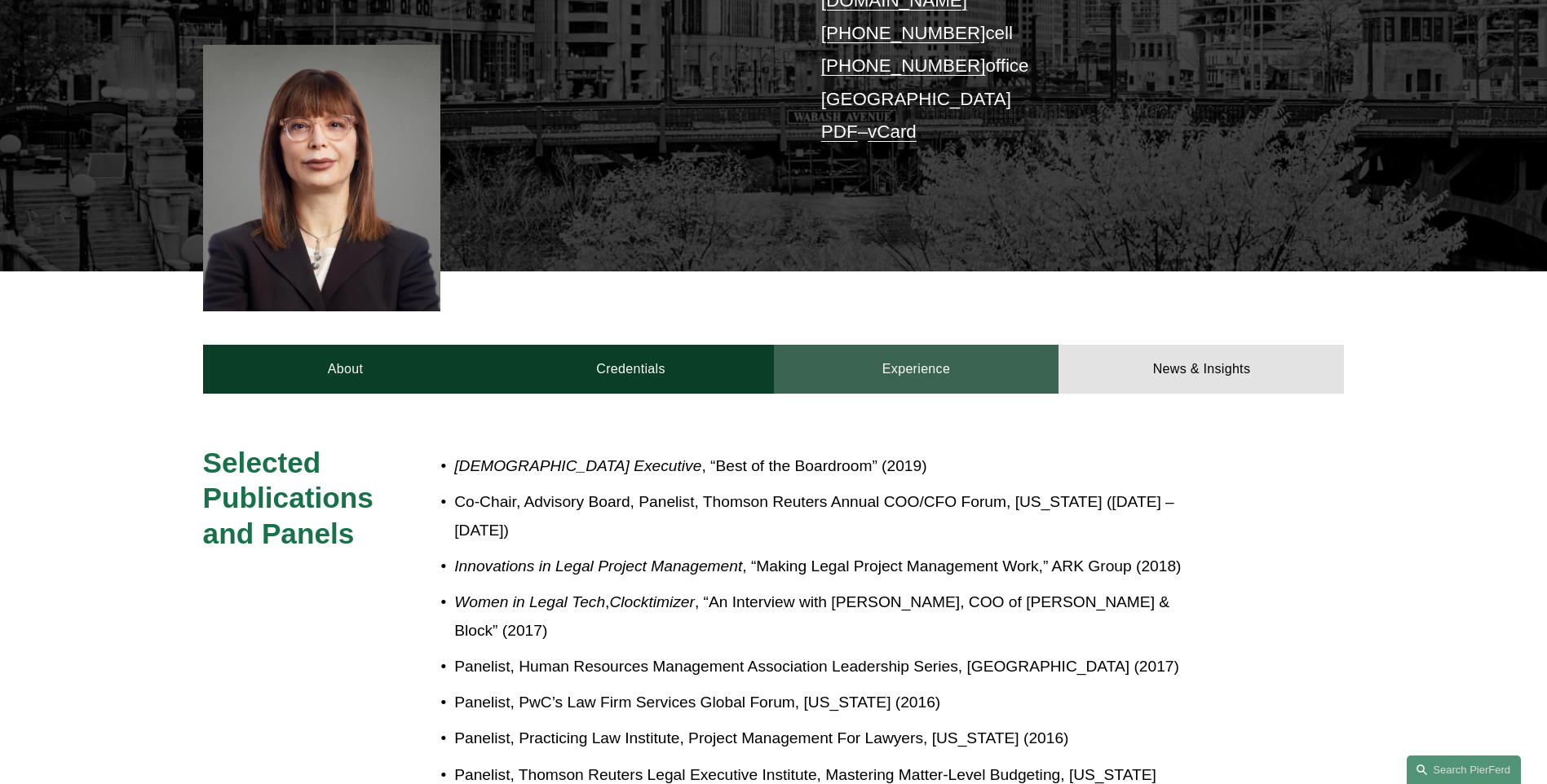
click at [833, 358] on link "Experience" at bounding box center [916, 369] width 285 height 49
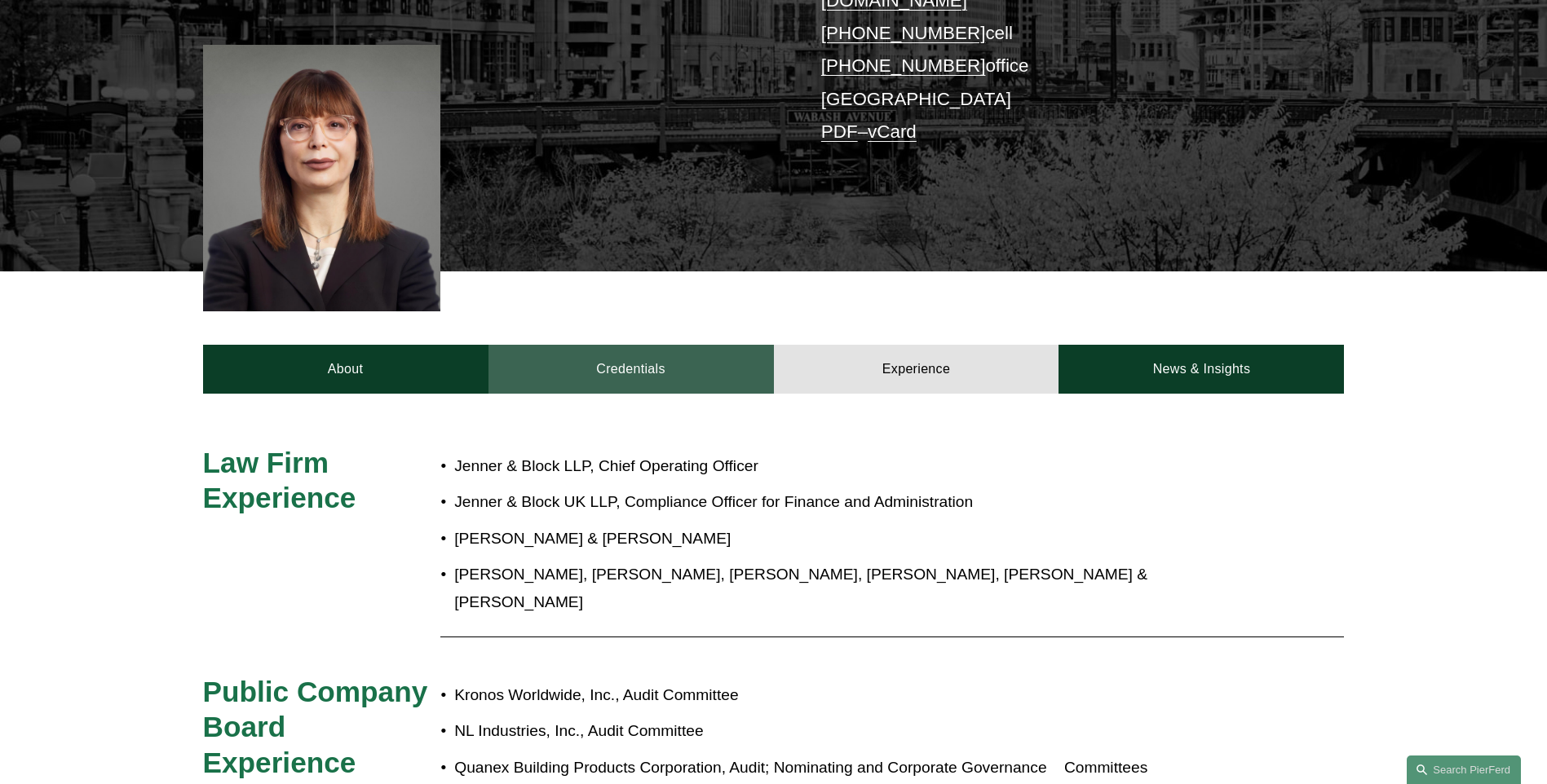
click at [648, 349] on link "Credentials" at bounding box center [631, 369] width 285 height 49
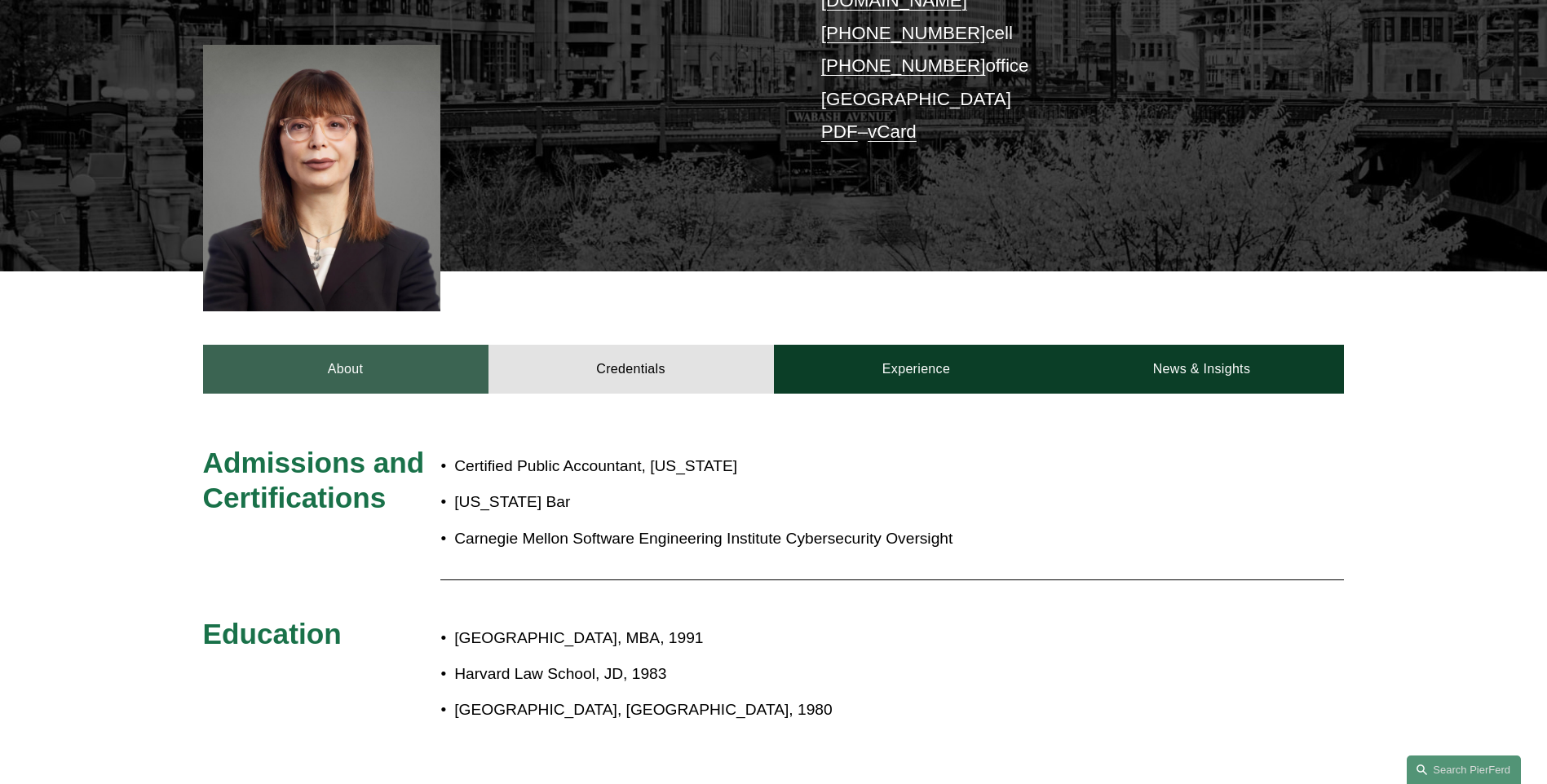
click at [398, 345] on link "About" at bounding box center [346, 369] width 285 height 49
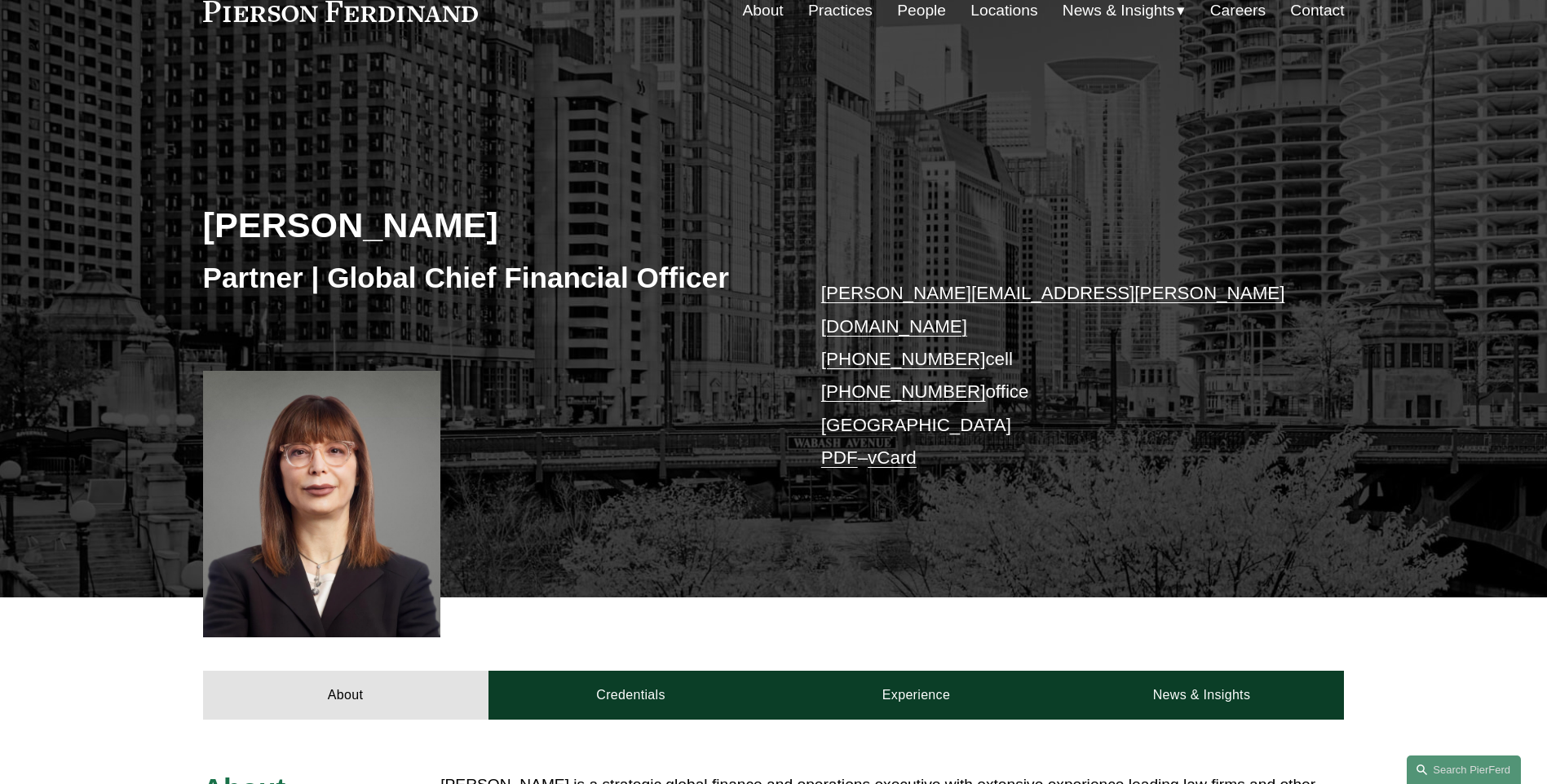
scroll to position [0, 0]
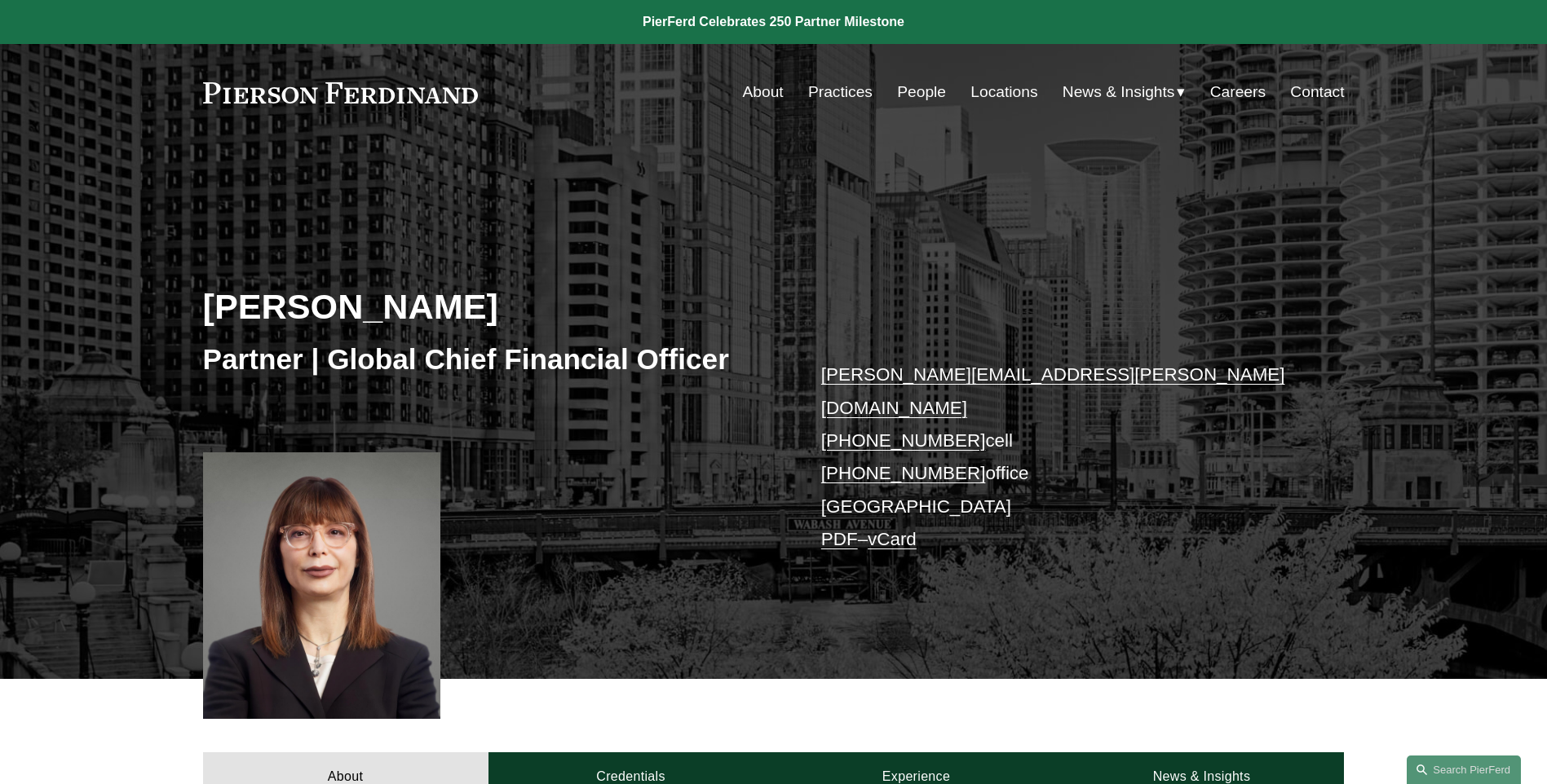
click at [748, 98] on link "About" at bounding box center [763, 91] width 41 height 31
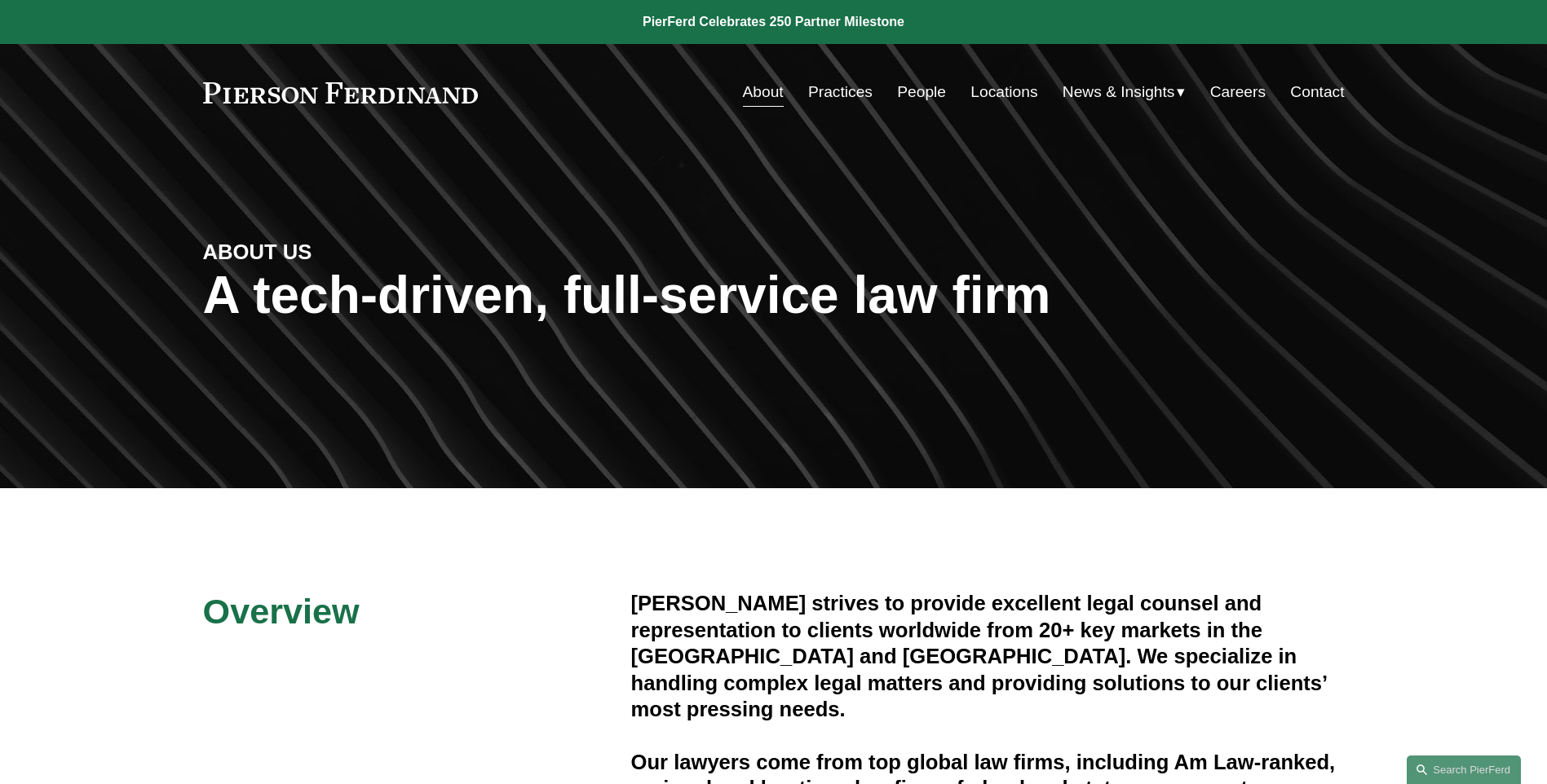
click at [808, 90] on link "Practices" at bounding box center [841, 91] width 65 height 31
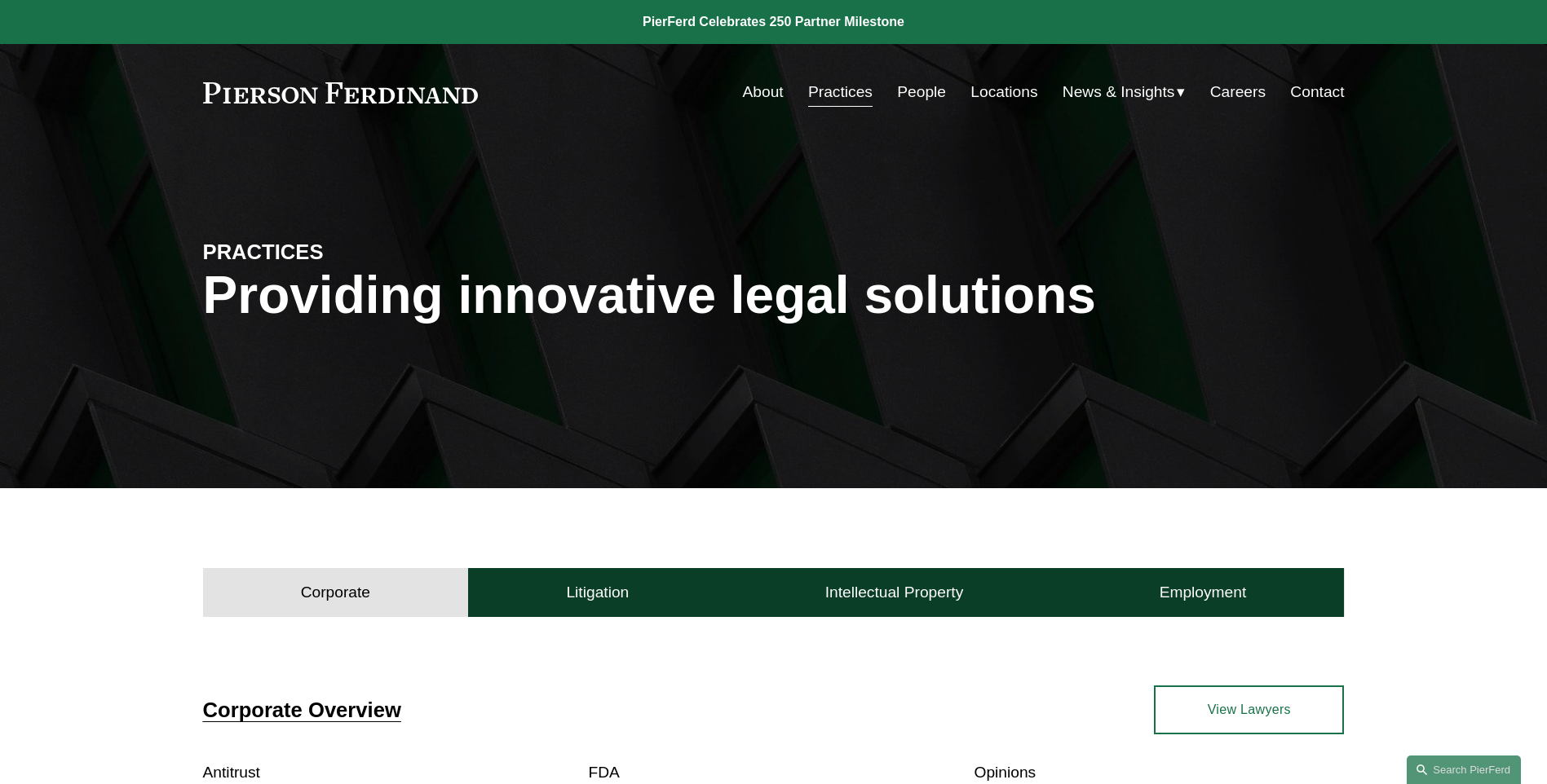
click at [977, 89] on link "Locations" at bounding box center [1003, 91] width 67 height 31
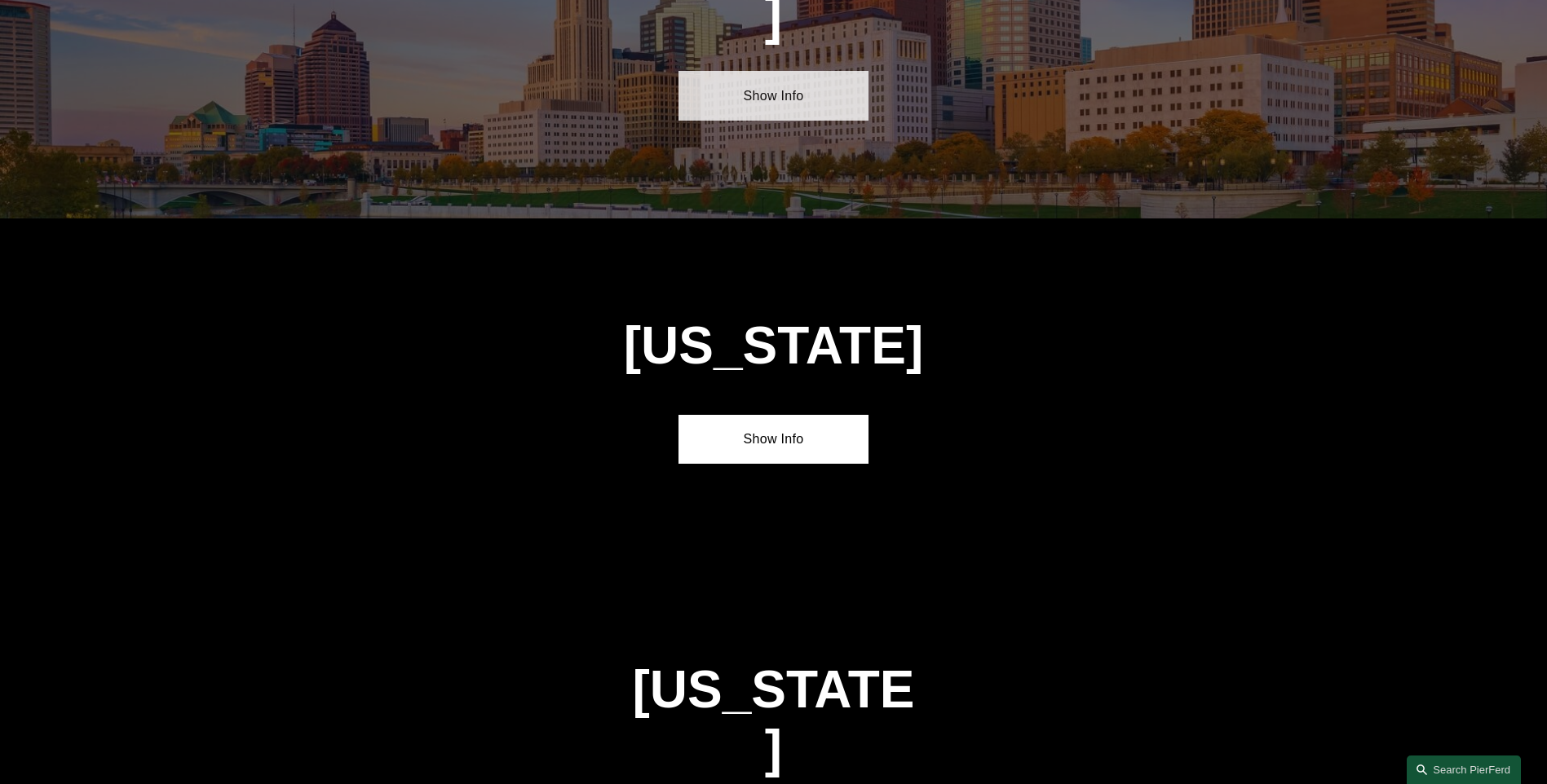
scroll to position [5543, 0]
